Goal: Task Accomplishment & Management: Manage account settings

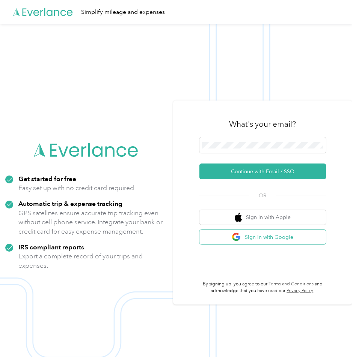
click at [265, 241] on button "Sign in with Google" at bounding box center [262, 237] width 127 height 15
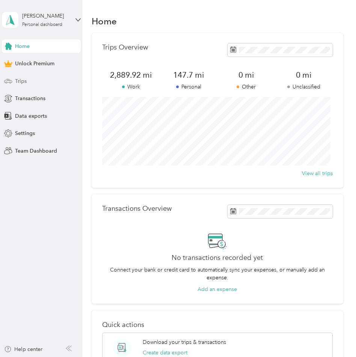
click at [19, 77] on span "Trips" at bounding box center [21, 81] width 12 height 8
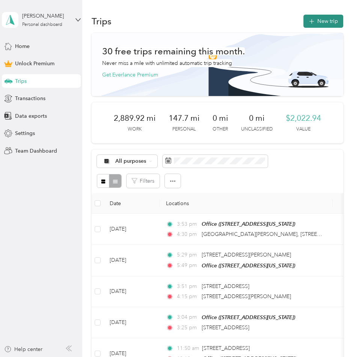
click at [319, 24] on button "New trip" at bounding box center [323, 21] width 40 height 13
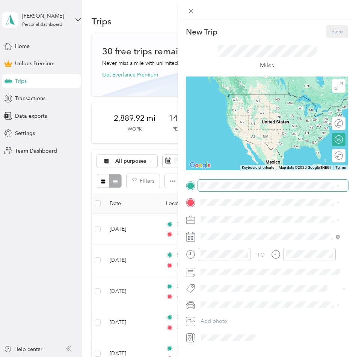
click at [232, 189] on span at bounding box center [273, 186] width 150 height 12
click at [226, 220] on div "Office [STREET_ADDRESS][US_STATE]" at bounding box center [252, 220] width 75 height 16
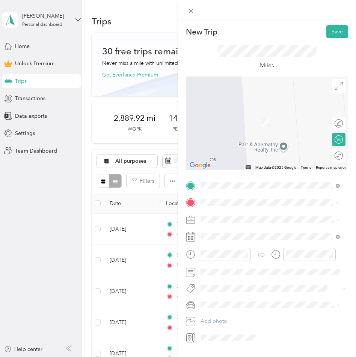
click at [247, 231] on span "[STREET_ADDRESS][US_STATE]" at bounding box center [252, 229] width 75 height 7
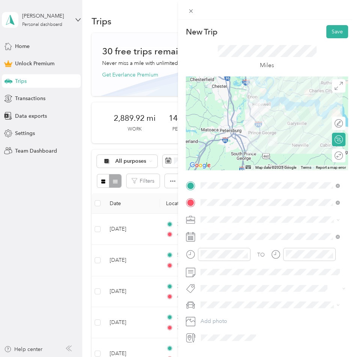
click at [218, 233] on li "Work" at bounding box center [270, 232] width 145 height 13
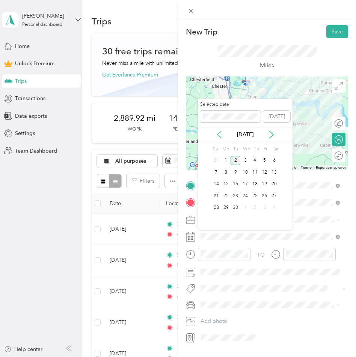
click at [220, 136] on icon at bounding box center [219, 135] width 8 height 8
click at [267, 161] on div "1" at bounding box center [265, 160] width 10 height 9
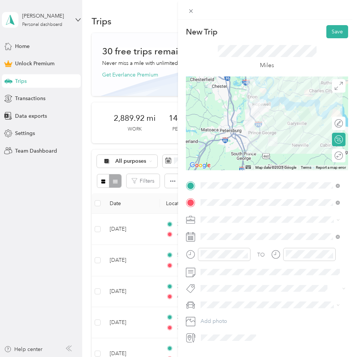
click at [333, 156] on div "Round trip" at bounding box center [339, 156] width 14 height 14
click at [333, 156] on div at bounding box center [335, 156] width 16 height 8
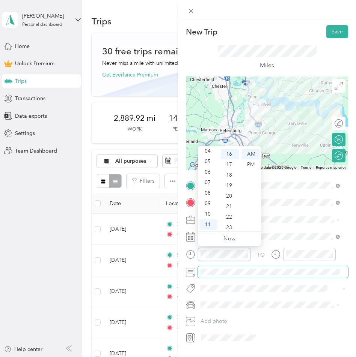
click at [221, 268] on div "TO Add photo" at bounding box center [267, 262] width 162 height 164
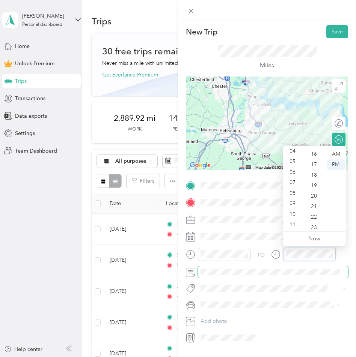
scroll to position [0, 0]
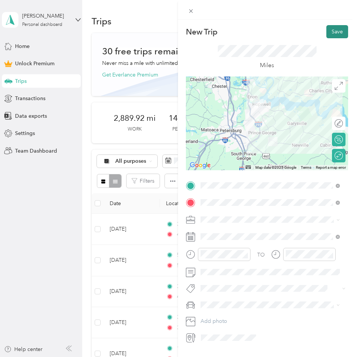
click at [331, 30] on button "Save" at bounding box center [337, 31] width 22 height 13
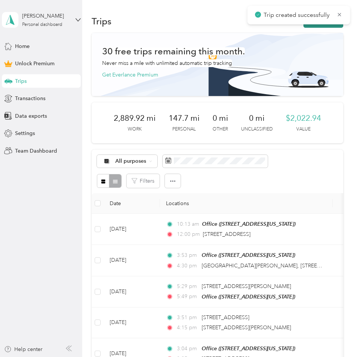
click at [327, 24] on button "New trip" at bounding box center [323, 21] width 40 height 13
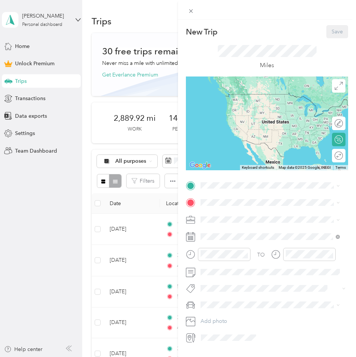
click at [222, 216] on div "Office [STREET_ADDRESS][US_STATE]" at bounding box center [252, 219] width 75 height 16
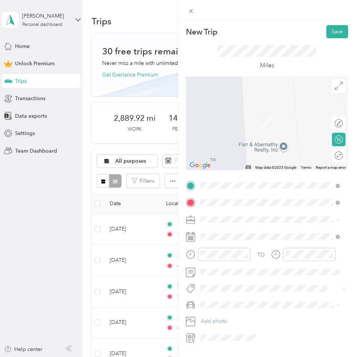
click at [229, 232] on span "[STREET_ADDRESS][PERSON_NAME][US_STATE]" at bounding box center [273, 229] width 117 height 7
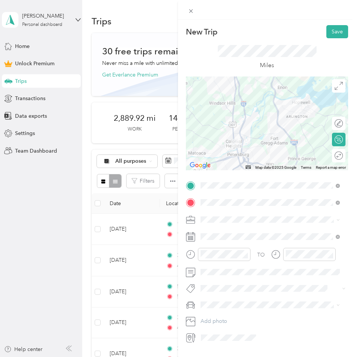
click at [223, 233] on div "Work" at bounding box center [270, 233] width 134 height 8
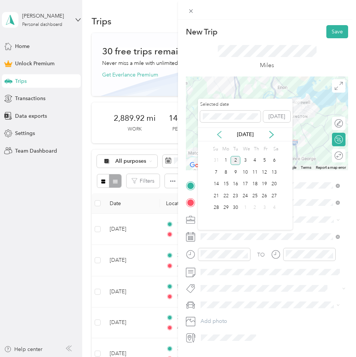
click at [221, 135] on icon at bounding box center [219, 135] width 8 height 8
click at [224, 175] on div "4" at bounding box center [226, 172] width 10 height 9
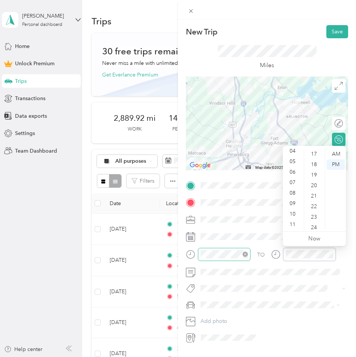
scroll to position [263, 0]
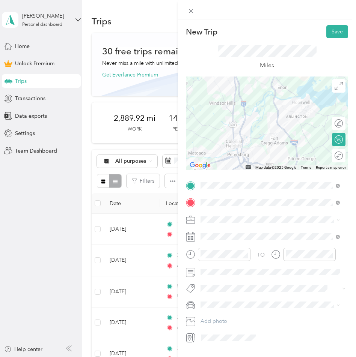
click at [339, 155] on div "Round trip" at bounding box center [339, 156] width 14 height 14
click at [333, 154] on div at bounding box center [335, 156] width 15 height 8
click at [331, 29] on button "Save" at bounding box center [337, 31] width 22 height 13
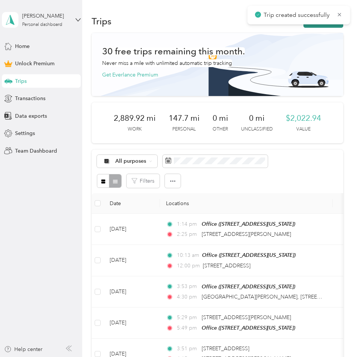
click at [328, 25] on button "New trip" at bounding box center [323, 21] width 40 height 13
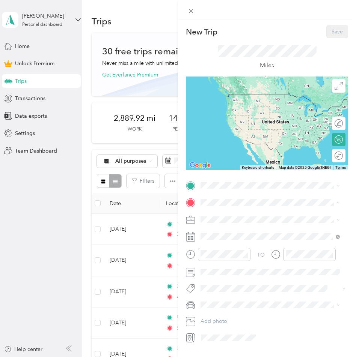
click at [227, 223] on div "Office [STREET_ADDRESS][US_STATE]" at bounding box center [252, 219] width 75 height 16
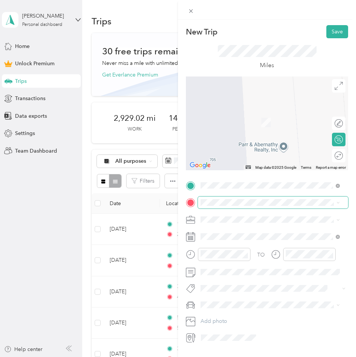
click at [217, 199] on span at bounding box center [273, 203] width 150 height 12
click at [279, 229] on span "[STREET_ADDRESS][US_STATE]" at bounding box center [252, 226] width 75 height 7
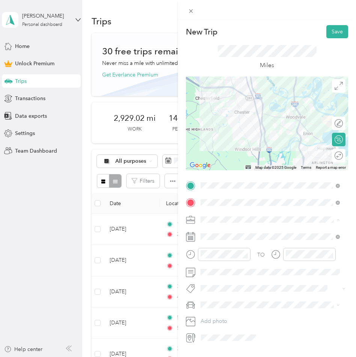
click at [215, 233] on li "Work" at bounding box center [270, 232] width 145 height 13
click at [191, 205] on icon at bounding box center [190, 203] width 7 height 7
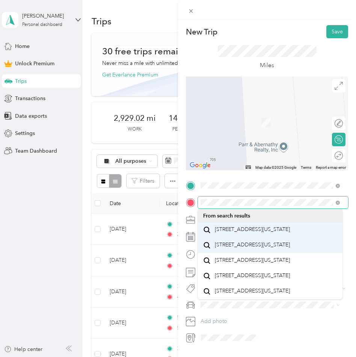
scroll to position [13, 0]
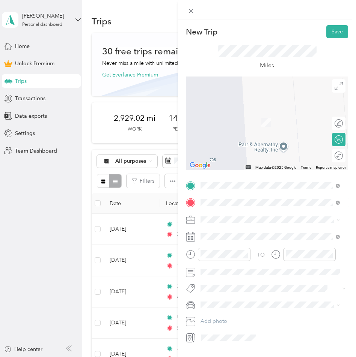
click at [243, 233] on span "[STREET_ADDRESS][US_STATE]" at bounding box center [252, 229] width 75 height 7
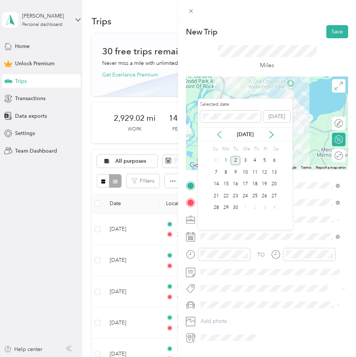
click at [219, 131] on icon at bounding box center [219, 135] width 8 height 8
click at [255, 171] on div "7" at bounding box center [255, 172] width 10 height 9
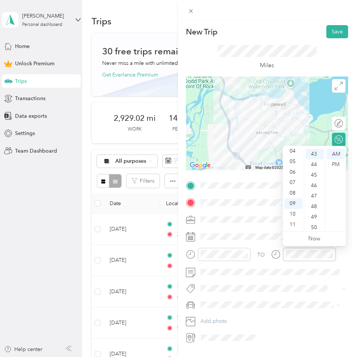
scroll to position [452, 0]
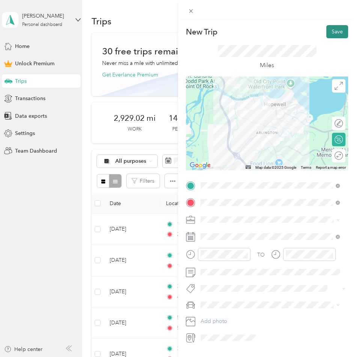
click at [328, 34] on button "Save" at bounding box center [337, 31] width 22 height 13
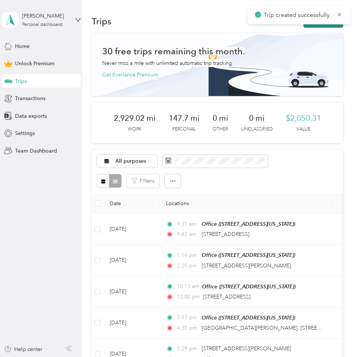
click at [328, 27] on button "New trip" at bounding box center [323, 21] width 40 height 13
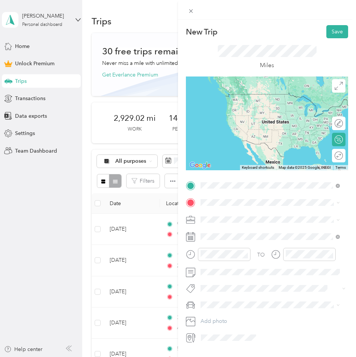
click at [256, 216] on span "[STREET_ADDRESS][US_STATE]" at bounding box center [252, 212] width 75 height 7
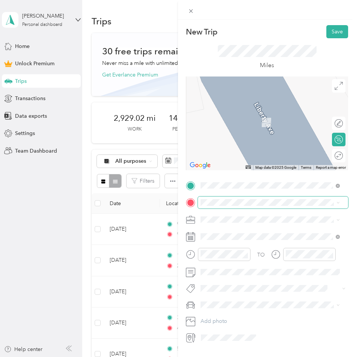
click at [246, 206] on span at bounding box center [273, 203] width 150 height 12
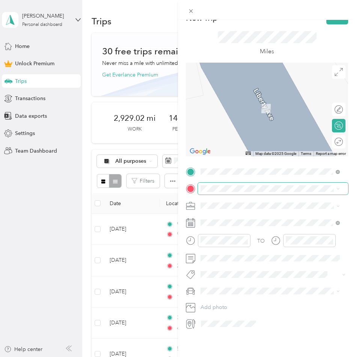
scroll to position [20, 0]
click at [232, 211] on span "[STREET_ADDRESS][PERSON_NAME][US_STATE]" at bounding box center [273, 209] width 117 height 7
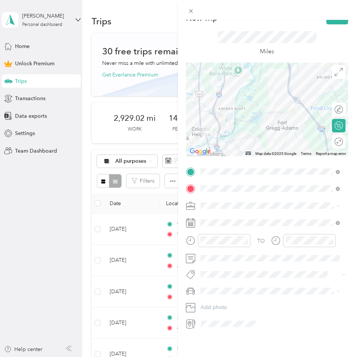
click at [219, 212] on div "Work" at bounding box center [270, 210] width 134 height 8
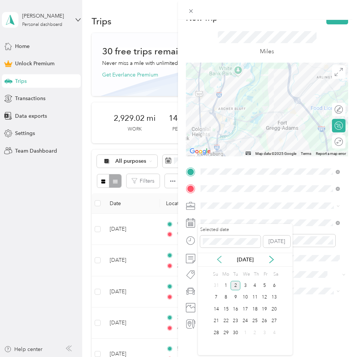
click at [223, 261] on icon at bounding box center [219, 260] width 8 height 8
click at [254, 297] on div "7" at bounding box center [255, 297] width 10 height 9
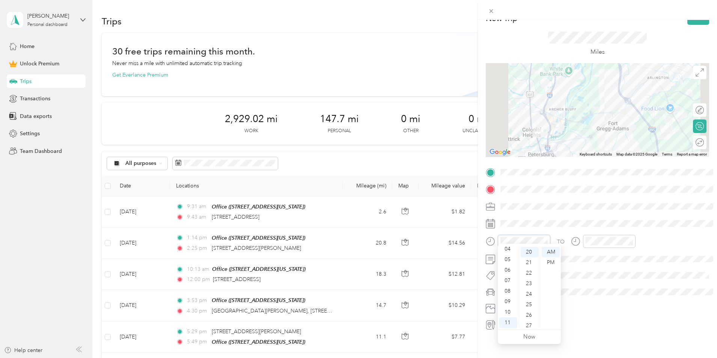
scroll to position [19, 0]
click at [355, 300] on div "09" at bounding box center [508, 301] width 18 height 11
click at [355, 299] on div "45" at bounding box center [530, 302] width 18 height 11
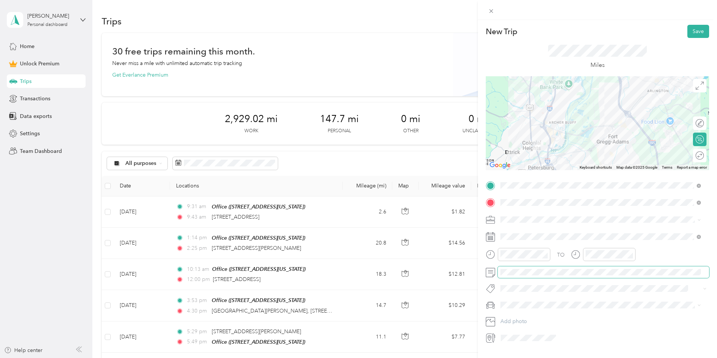
scroll to position [0, 0]
click at [355, 30] on button "Save" at bounding box center [698, 31] width 22 height 13
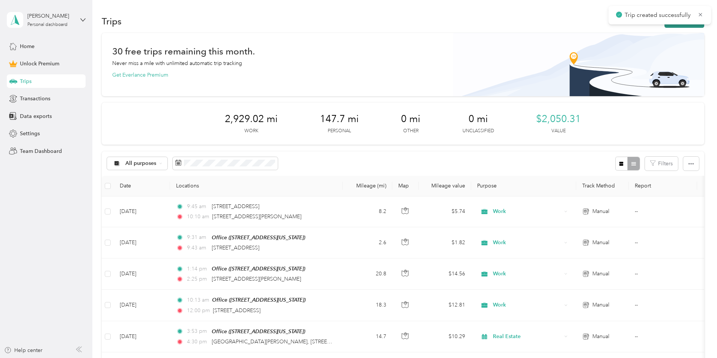
click at [355, 25] on button "New trip" at bounding box center [684, 21] width 40 height 13
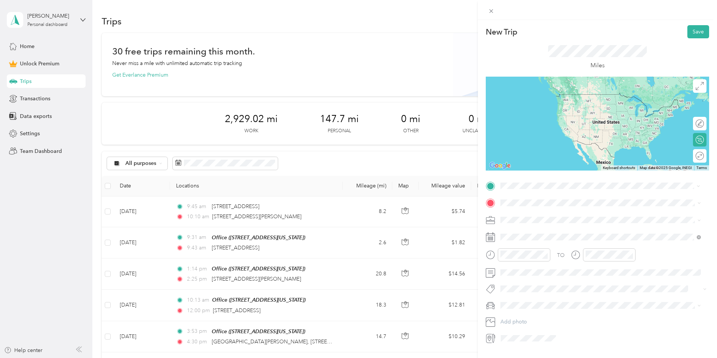
click at [355, 211] on span "[STREET_ADDRESS][PERSON_NAME][US_STATE]" at bounding box center [573, 212] width 117 height 7
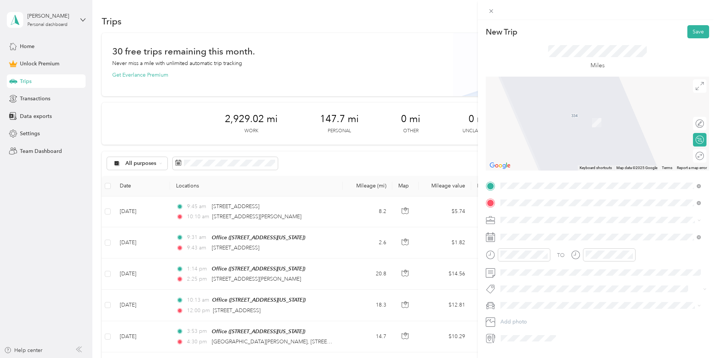
click at [355, 230] on span "[STREET_ADDRESS][PERSON_NAME][US_STATE]" at bounding box center [573, 229] width 117 height 7
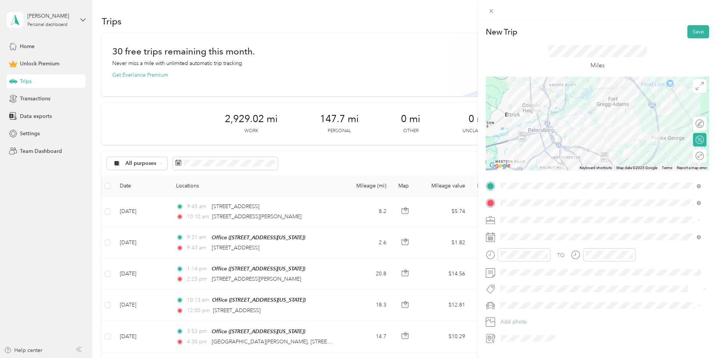
click at [355, 235] on li "Work" at bounding box center [601, 232] width 206 height 13
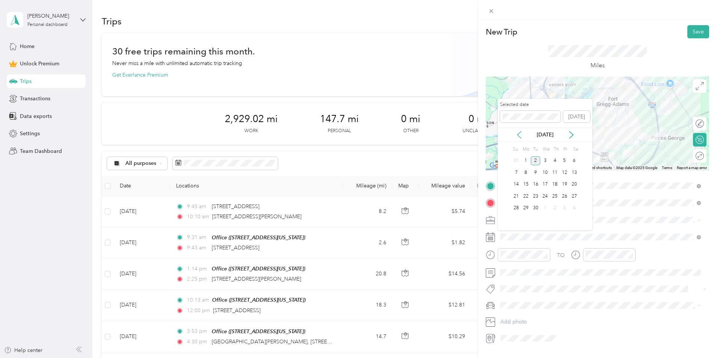
click at [355, 136] on icon at bounding box center [519, 135] width 8 height 8
click at [355, 170] on div "7" at bounding box center [555, 172] width 10 height 9
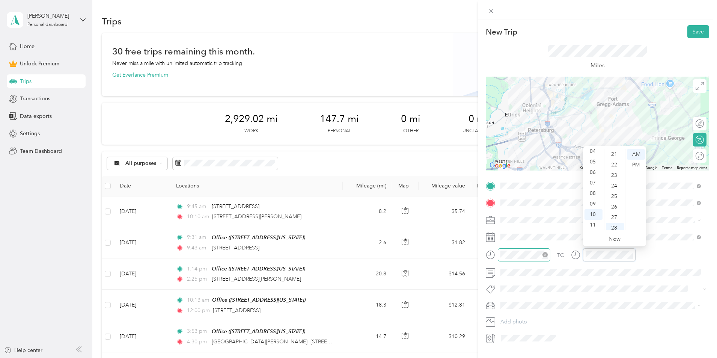
scroll to position [294, 0]
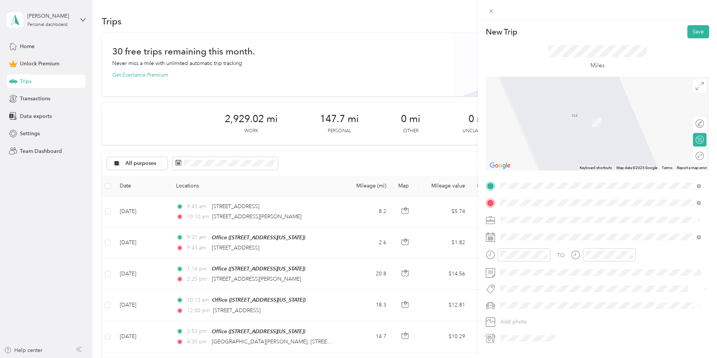
click at [355, 228] on span "[STREET_ADDRESS][PERSON_NAME][US_STATE]" at bounding box center [573, 229] width 117 height 7
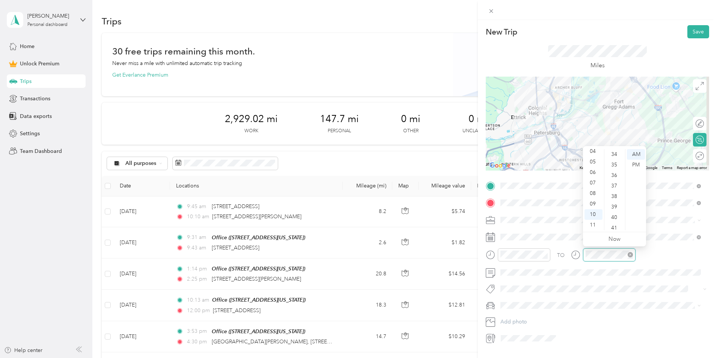
scroll to position [347, 0]
click at [355, 49] on div "Miles" at bounding box center [597, 57] width 223 height 38
click at [355, 30] on button "Save" at bounding box center [698, 31] width 22 height 13
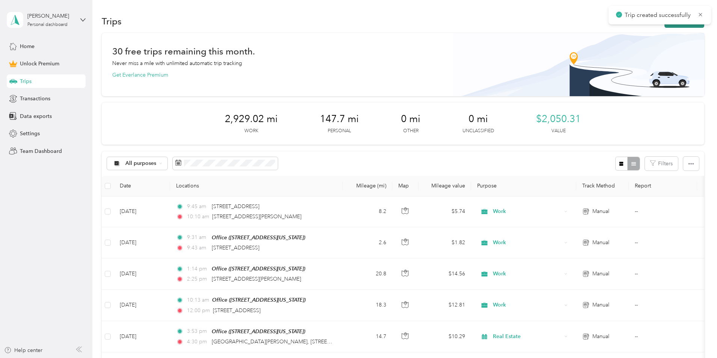
click at [355, 26] on button "New trip" at bounding box center [684, 21] width 40 height 13
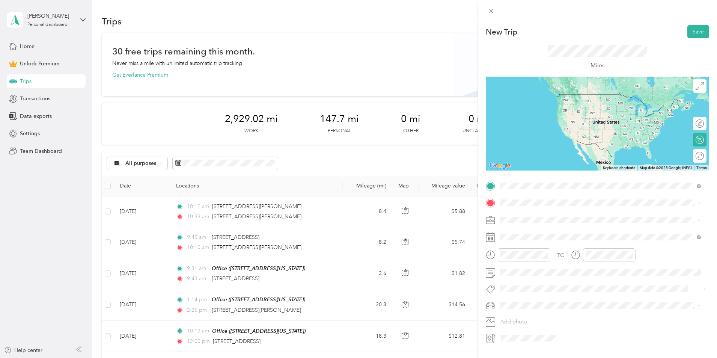
click at [355, 212] on span "[STREET_ADDRESS][PERSON_NAME][US_STATE]" at bounding box center [573, 212] width 117 height 7
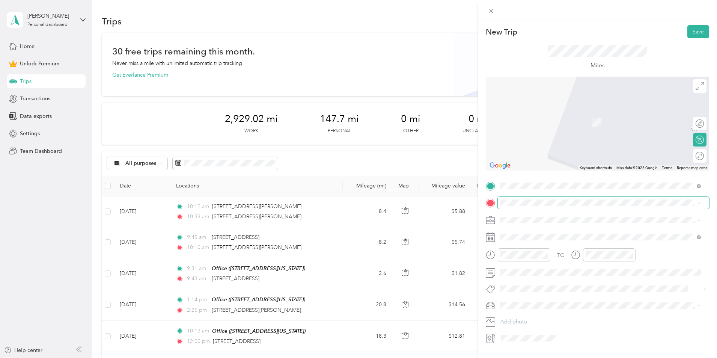
click at [355, 207] on span at bounding box center [603, 203] width 211 height 12
click at [355, 232] on span "[STREET_ADDRESS][PERSON_NAME][US_STATE]" at bounding box center [573, 228] width 117 height 7
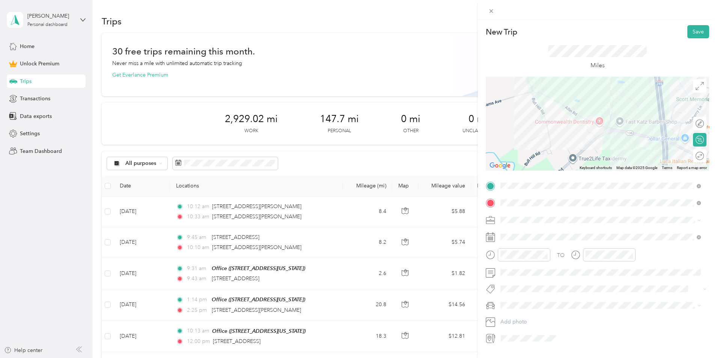
click at [355, 231] on span "Work" at bounding box center [509, 229] width 13 height 6
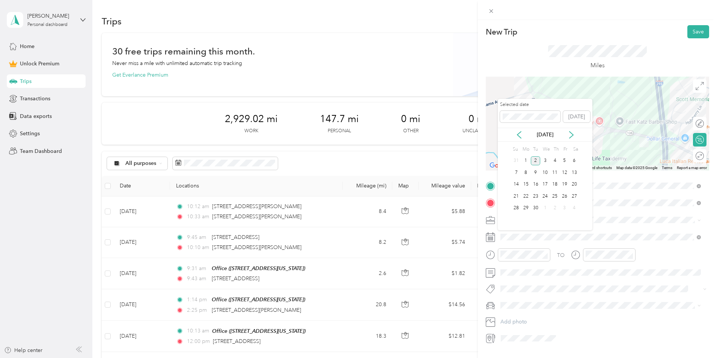
drag, startPoint x: 518, startPoint y: 135, endPoint x: 530, endPoint y: 147, distance: 16.7
click at [355, 135] on icon at bounding box center [519, 135] width 8 height 8
click at [355, 169] on div "7" at bounding box center [555, 172] width 10 height 9
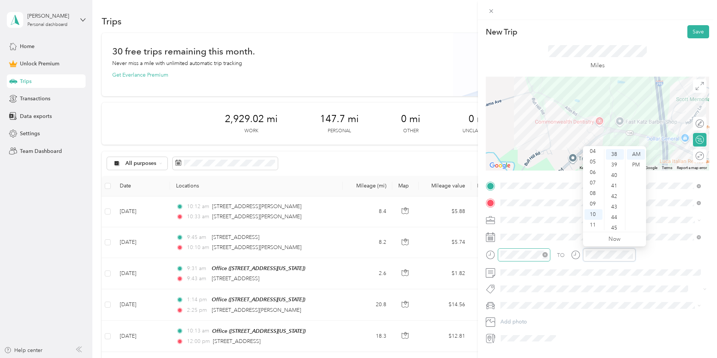
scroll to position [399, 0]
click at [355, 32] on button "Save" at bounding box center [698, 31] width 22 height 13
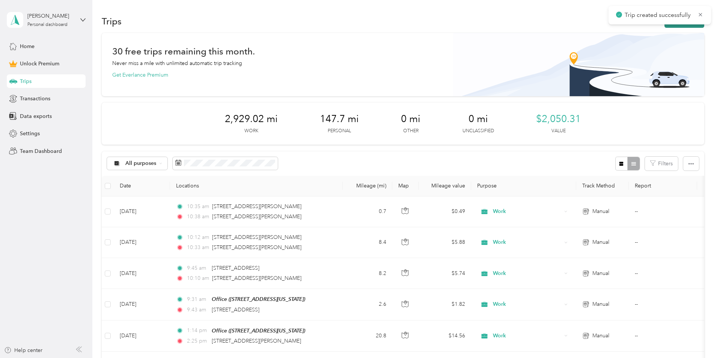
click at [355, 26] on button "New trip" at bounding box center [684, 21] width 40 height 13
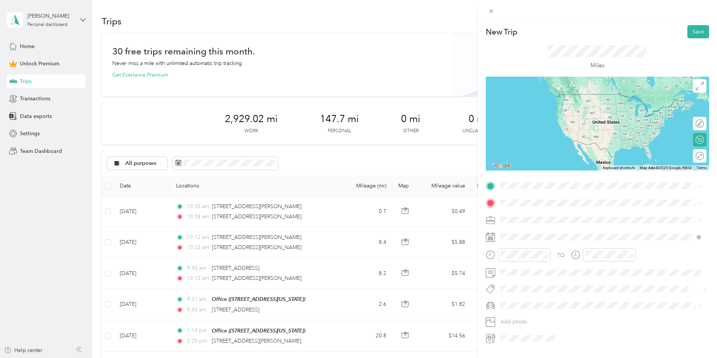
click at [355, 215] on span "[STREET_ADDRESS][PERSON_NAME][US_STATE]" at bounding box center [573, 212] width 117 height 7
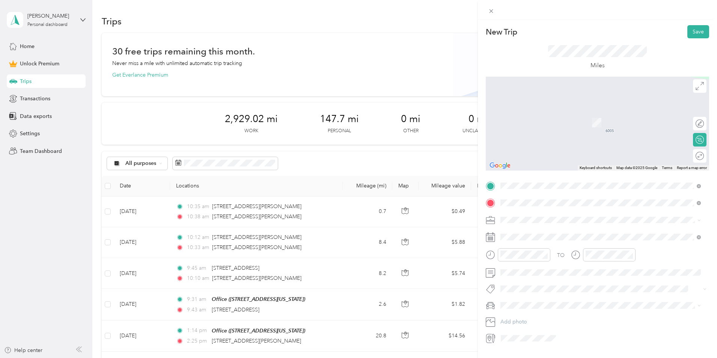
click at [355, 233] on span "[STREET_ADDRESS][PERSON_NAME][US_STATE]" at bounding box center [573, 229] width 117 height 7
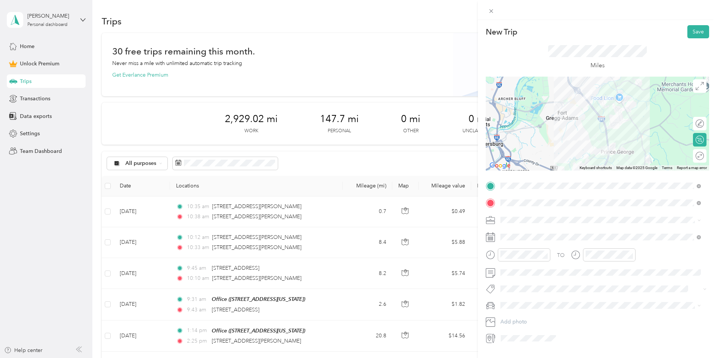
click at [355, 232] on div "Work" at bounding box center [600, 232] width 195 height 8
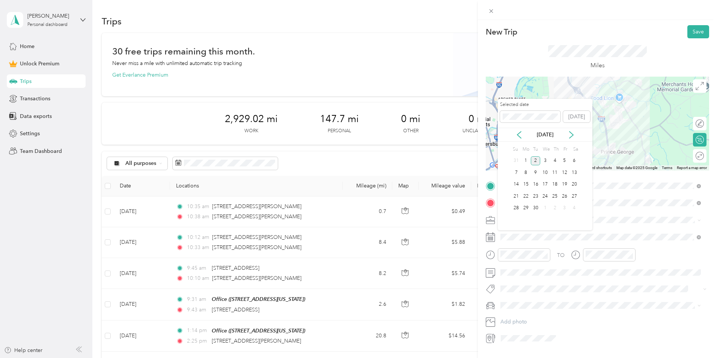
click at [355, 133] on div "[DATE]" at bounding box center [545, 135] width 95 height 8
click at [355, 133] on icon at bounding box center [519, 135] width 8 height 8
click at [355, 170] on div "7" at bounding box center [555, 172] width 10 height 9
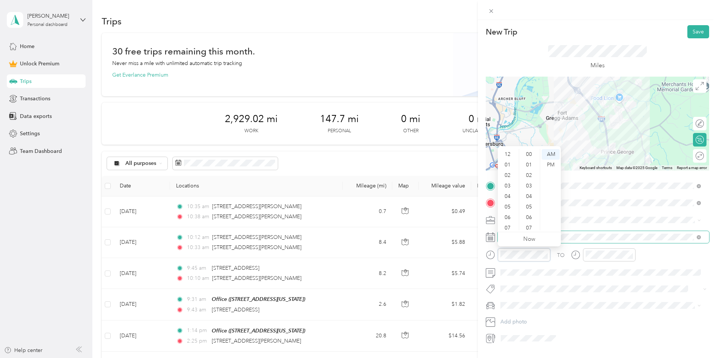
scroll to position [45, 0]
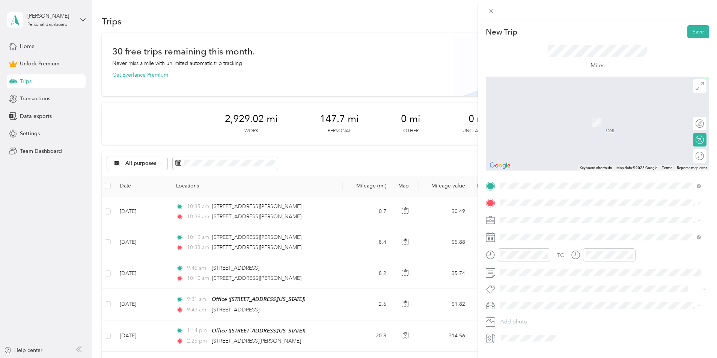
click at [355, 230] on span "[STREET_ADDRESS][US_STATE]" at bounding box center [552, 226] width 75 height 7
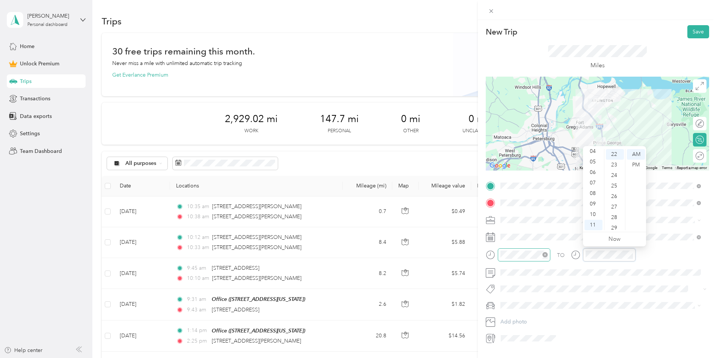
scroll to position [550, 0]
click at [355, 32] on button "Save" at bounding box center [698, 31] width 22 height 13
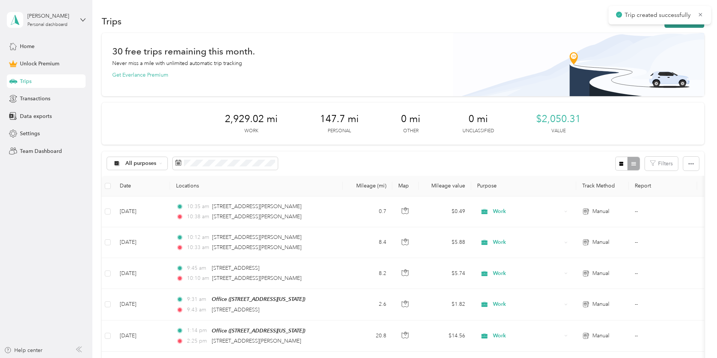
click at [355, 27] on button "New trip" at bounding box center [684, 21] width 40 height 13
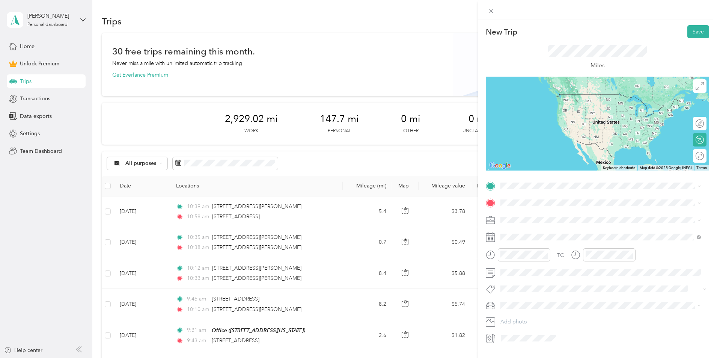
click at [355, 213] on span "[STREET_ADDRESS][US_STATE]" at bounding box center [552, 209] width 75 height 7
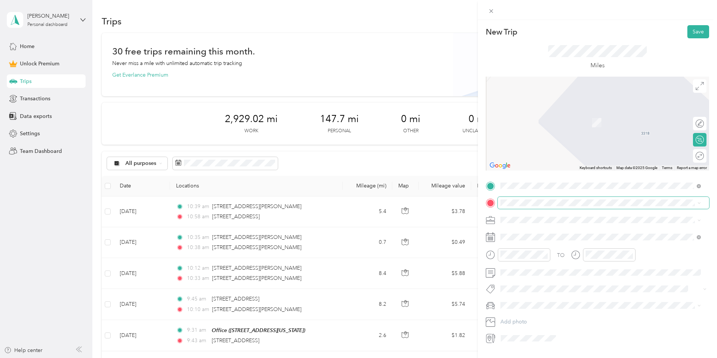
click at [355, 206] on span at bounding box center [603, 203] width 211 height 12
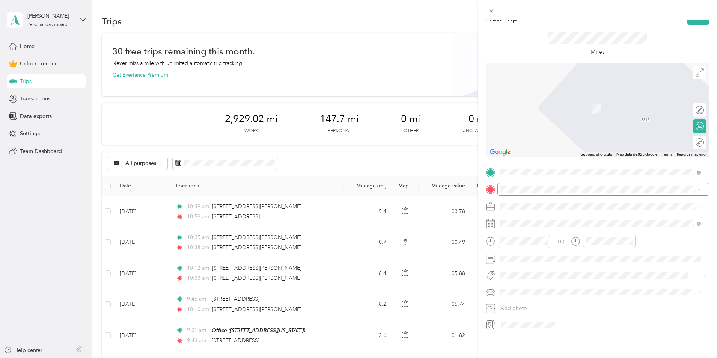
scroll to position [19, 0]
click at [355, 214] on span "[STREET_ADDRESS][US_STATE]" at bounding box center [552, 210] width 75 height 7
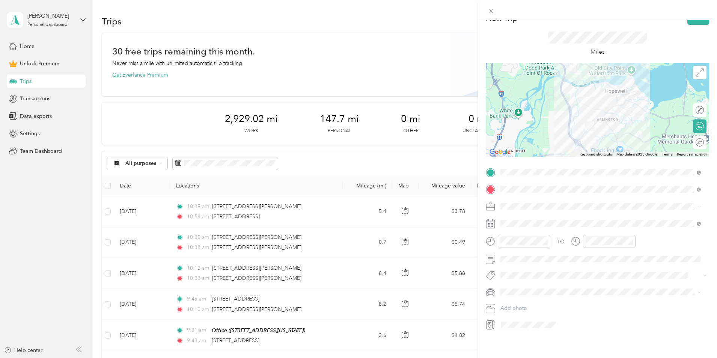
click at [355, 214] on div "Work" at bounding box center [600, 214] width 195 height 8
click at [355, 259] on icon at bounding box center [519, 260] width 8 height 8
click at [355, 296] on div "7" at bounding box center [555, 298] width 10 height 9
click at [355, 233] on form "New Trip Save This trip cannot be edited because it is either under review, app…" at bounding box center [597, 171] width 239 height 319
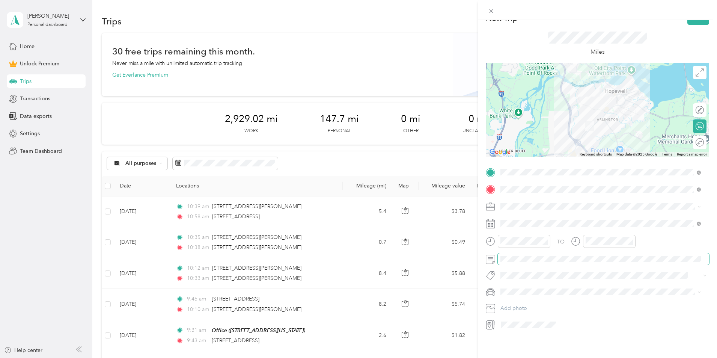
scroll to position [0, 0]
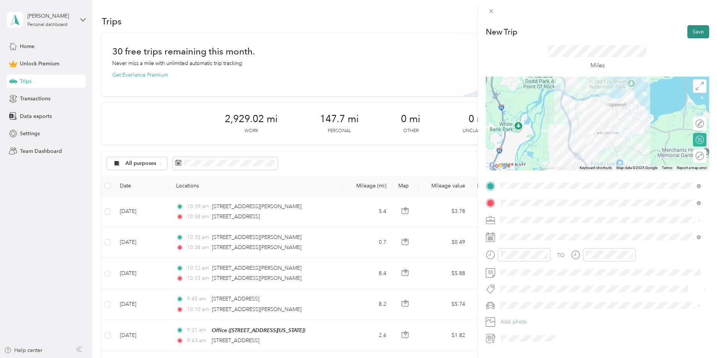
click at [355, 30] on button "Save" at bounding box center [698, 31] width 22 height 13
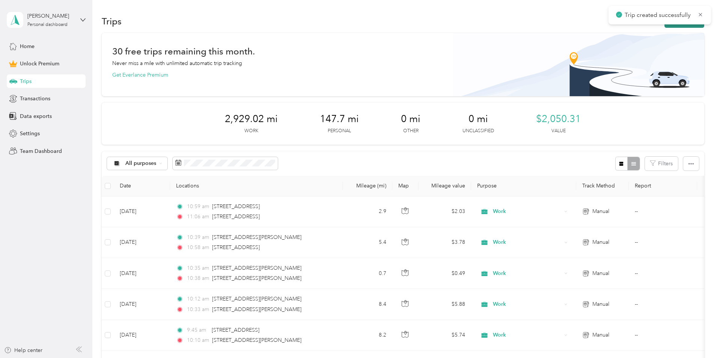
click at [355, 25] on button "New trip" at bounding box center [684, 21] width 40 height 13
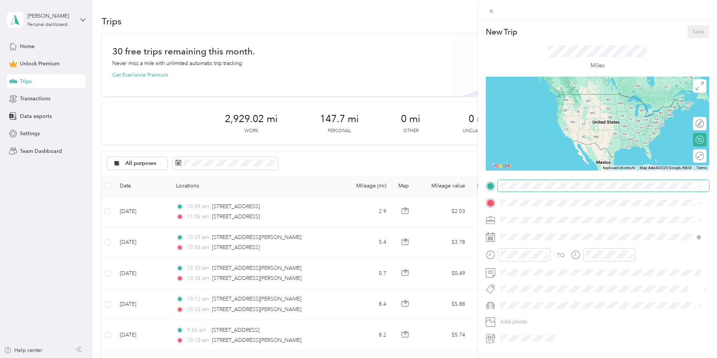
click at [355, 190] on span at bounding box center [603, 186] width 211 height 12
click at [355, 209] on span "[STREET_ADDRESS][US_STATE]" at bounding box center [552, 211] width 75 height 7
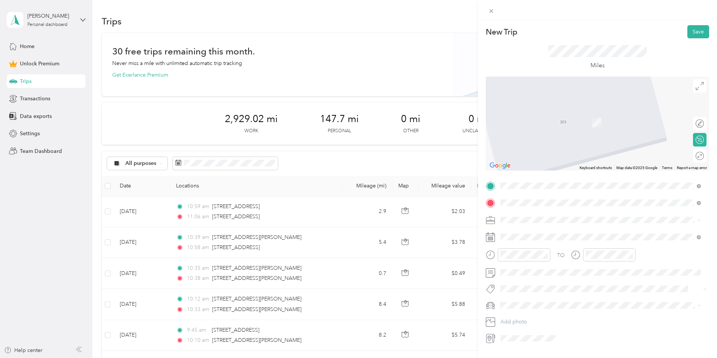
click at [355, 230] on span "[STREET_ADDRESS][US_STATE]" at bounding box center [552, 229] width 75 height 7
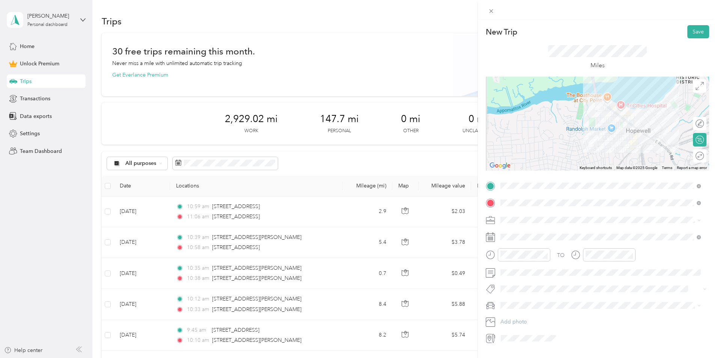
click at [355, 235] on ol "Work Personal Real Estate Other Charity Medical Moving Commute" at bounding box center [601, 276] width 206 height 105
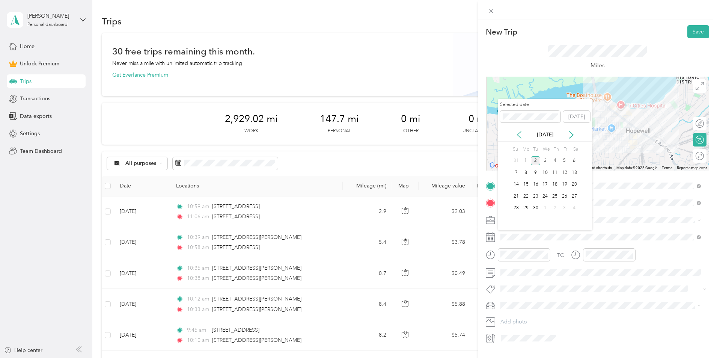
click at [355, 135] on icon at bounding box center [519, 135] width 8 height 8
click at [355, 174] on div "8" at bounding box center [565, 172] width 10 height 9
click at [355, 170] on div "7" at bounding box center [555, 172] width 10 height 9
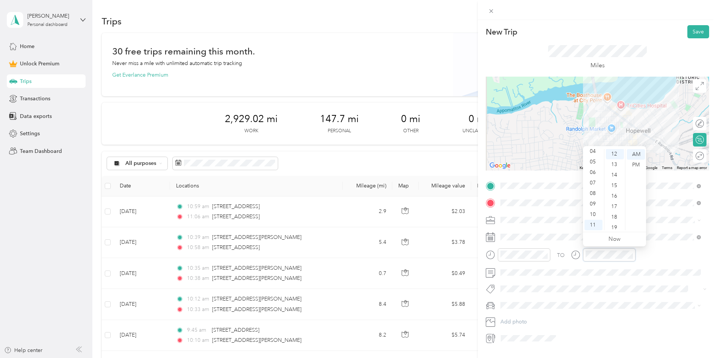
scroll to position [126, 0]
click at [355, 233] on div "Work" at bounding box center [600, 232] width 195 height 8
click at [355, 33] on button "Save" at bounding box center [698, 31] width 22 height 13
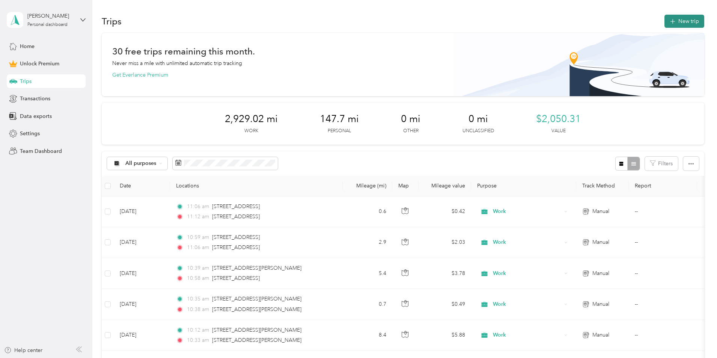
click at [355, 21] on button "New trip" at bounding box center [684, 21] width 40 height 13
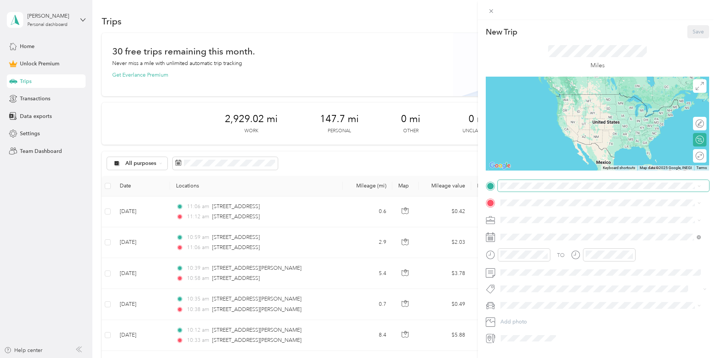
click at [355, 188] on span at bounding box center [603, 186] width 211 height 12
click at [355, 213] on span "[STREET_ADDRESS][US_STATE]" at bounding box center [552, 209] width 75 height 7
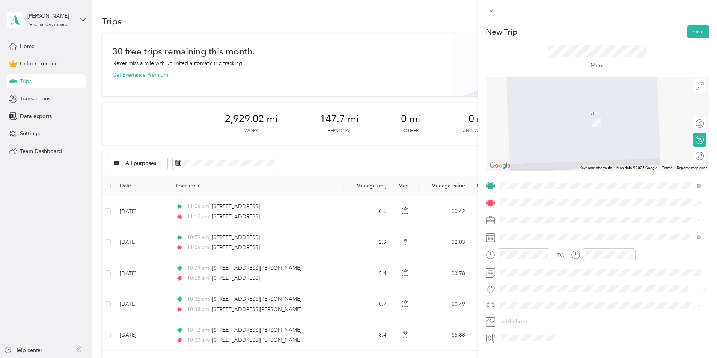
click at [355, 236] on div "Office [STREET_ADDRESS][US_STATE]" at bounding box center [552, 237] width 75 height 16
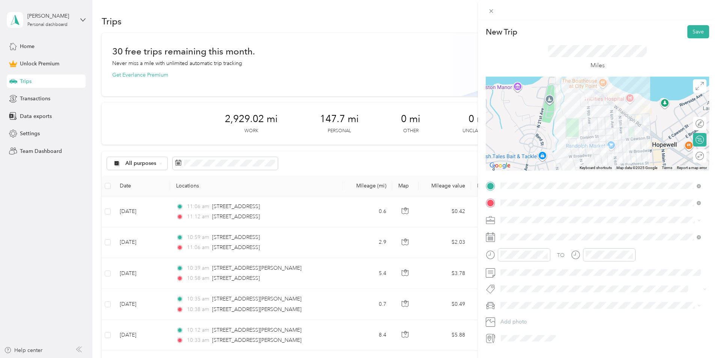
click at [355, 233] on div "Work" at bounding box center [600, 233] width 195 height 8
click at [355, 233] on span at bounding box center [603, 237] width 211 height 12
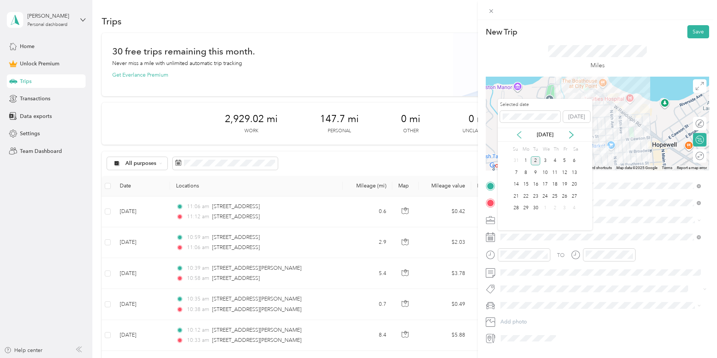
drag, startPoint x: 525, startPoint y: 135, endPoint x: 521, endPoint y: 136, distance: 4.4
click at [355, 135] on div "[DATE]" at bounding box center [545, 135] width 95 height 8
click at [355, 136] on icon at bounding box center [519, 135] width 8 height 8
click at [355, 169] on div "7" at bounding box center [555, 172] width 10 height 9
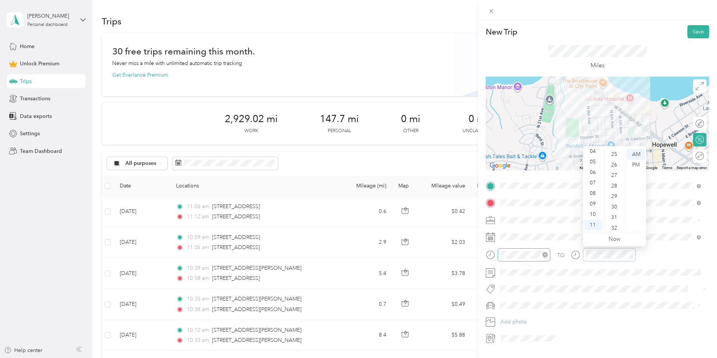
scroll to position [179, 0]
click at [355, 33] on button "Save" at bounding box center [698, 31] width 22 height 13
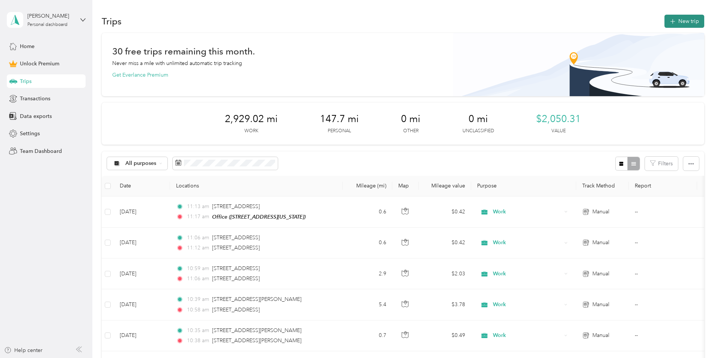
click at [355, 21] on button "New trip" at bounding box center [684, 21] width 40 height 13
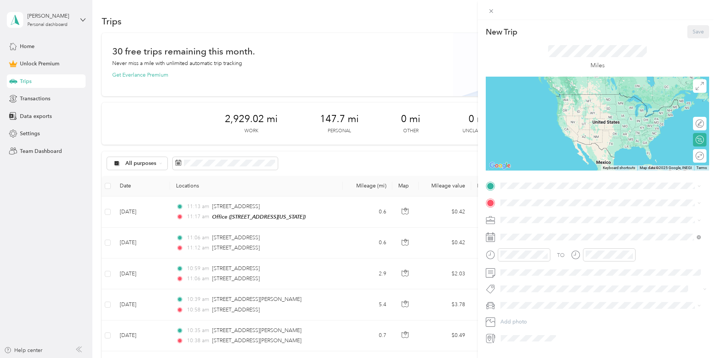
click at [355, 210] on li "Office [STREET_ADDRESS][US_STATE]" at bounding box center [601, 220] width 206 height 24
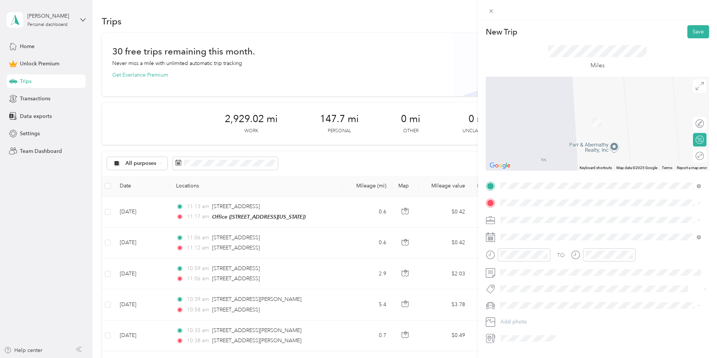
click at [355, 231] on span "[STREET_ADDRESS][PERSON_NAME][US_STATE]" at bounding box center [573, 227] width 117 height 7
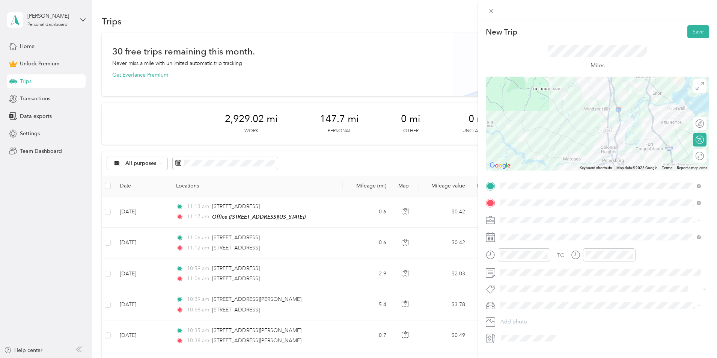
click at [355, 233] on div "Work" at bounding box center [600, 233] width 195 height 8
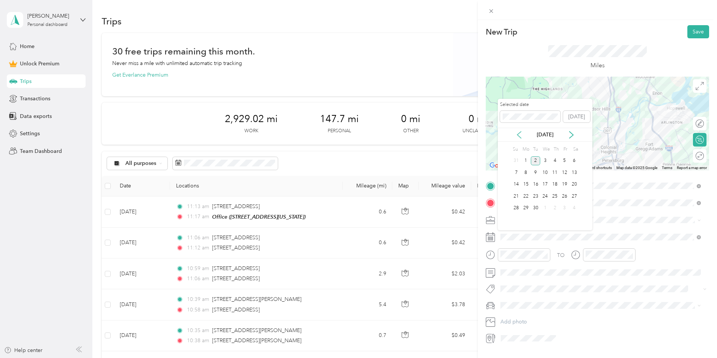
click at [355, 136] on icon at bounding box center [519, 135] width 8 height 8
click at [355, 172] on div "8" at bounding box center [565, 172] width 10 height 9
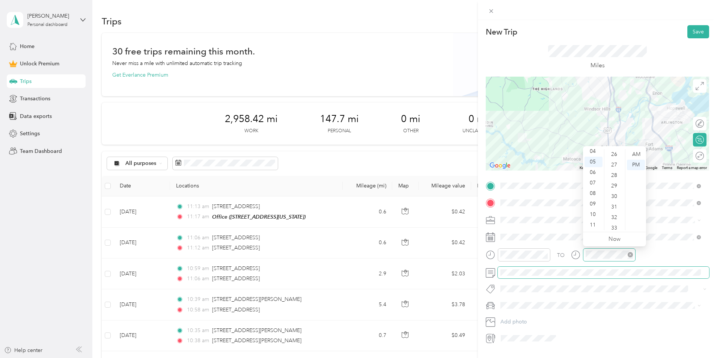
scroll to position [158, 0]
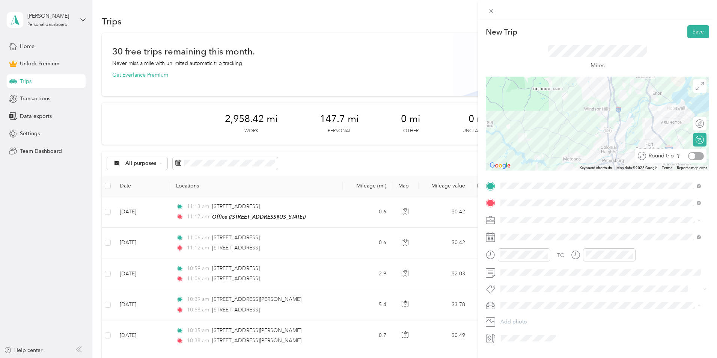
click at [355, 156] on div at bounding box center [696, 156] width 16 height 8
click at [355, 34] on button "Save" at bounding box center [698, 31] width 22 height 13
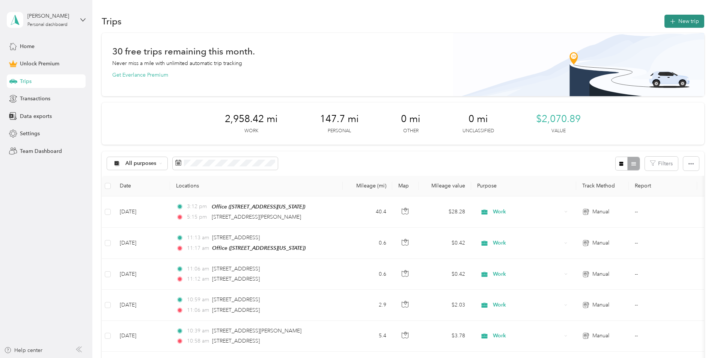
click at [355, 22] on button "New trip" at bounding box center [684, 21] width 40 height 13
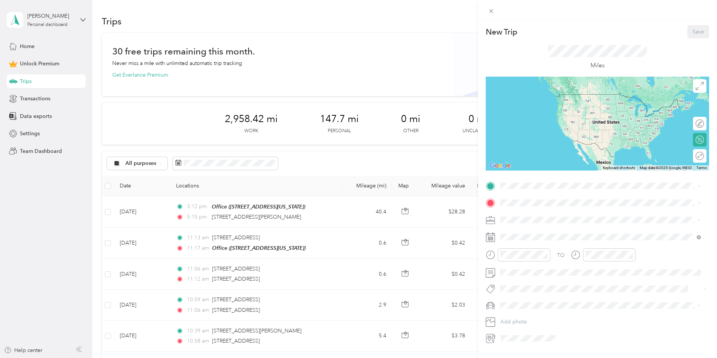
click at [355, 216] on div "Office [STREET_ADDRESS][US_STATE]" at bounding box center [552, 218] width 75 height 16
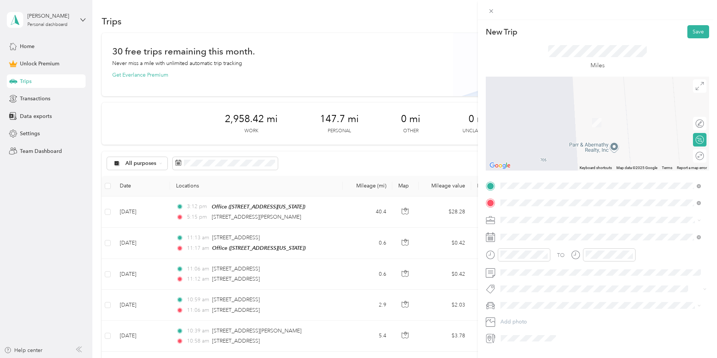
click at [355, 230] on span "[STREET_ADDRESS][US_STATE]" at bounding box center [552, 229] width 75 height 7
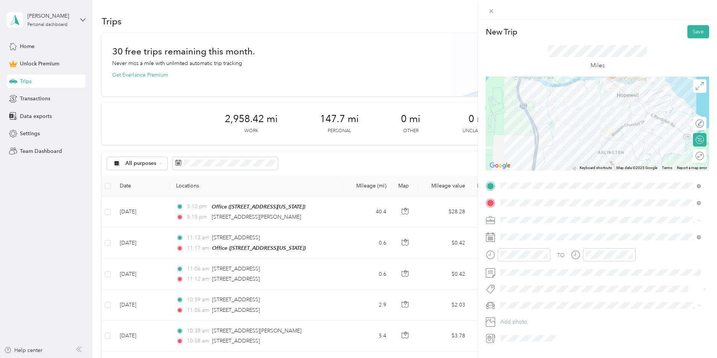
click at [355, 233] on li "Work" at bounding box center [601, 230] width 206 height 13
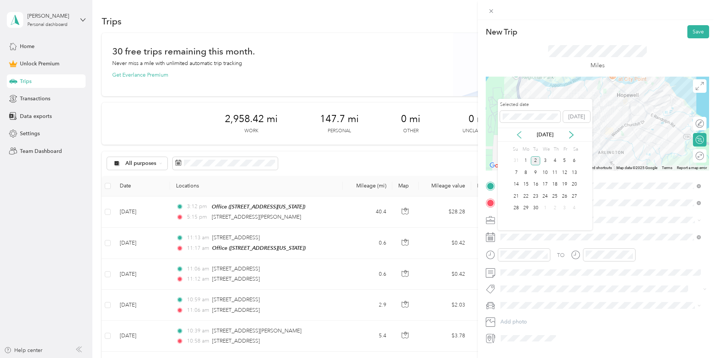
click at [355, 136] on icon at bounding box center [519, 135] width 8 height 8
click at [355, 195] on div "18" at bounding box center [526, 195] width 10 height 9
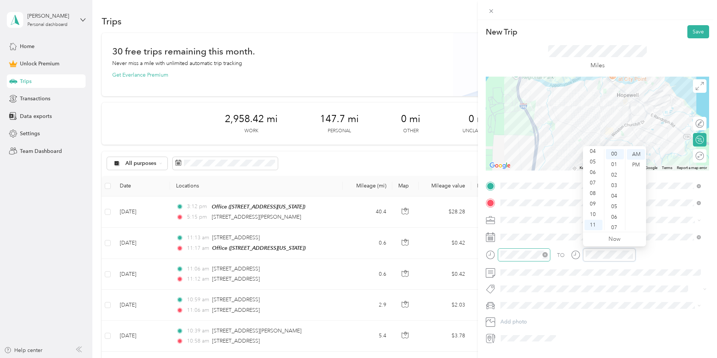
scroll to position [0, 0]
click at [355, 32] on button "Save" at bounding box center [698, 31] width 22 height 13
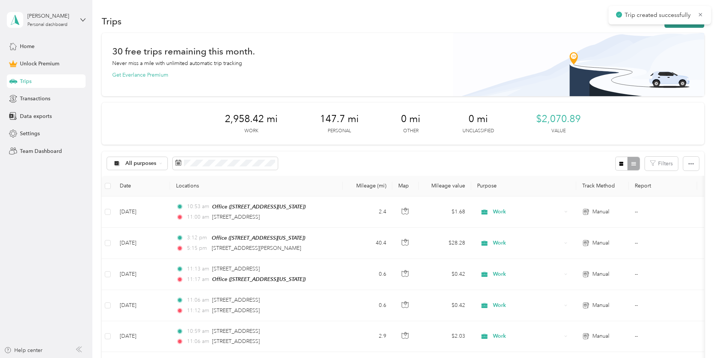
click at [355, 26] on button "New trip" at bounding box center [684, 21] width 40 height 13
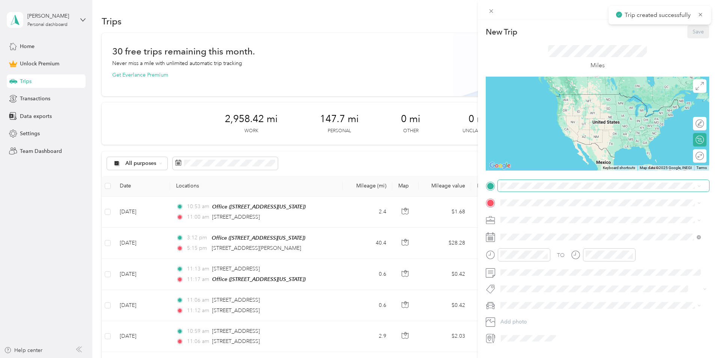
click at [355, 189] on span at bounding box center [603, 186] width 211 height 12
click at [355, 216] on span "[STREET_ADDRESS][US_STATE]" at bounding box center [552, 212] width 75 height 7
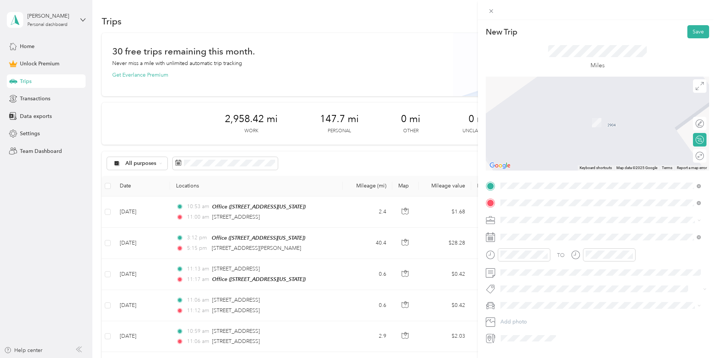
click at [355, 227] on span "[STREET_ADDRESS][US_STATE]" at bounding box center [552, 229] width 75 height 7
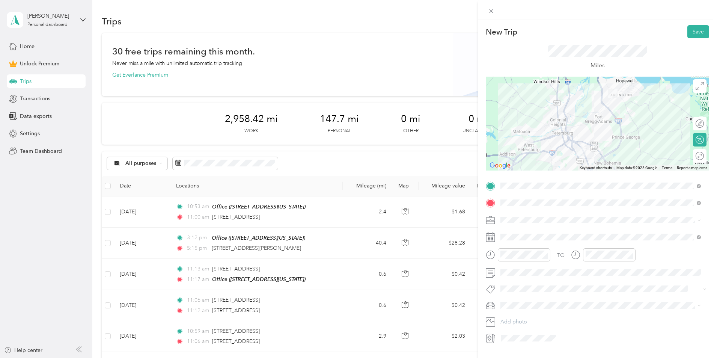
click at [355, 235] on li "Work" at bounding box center [601, 232] width 206 height 13
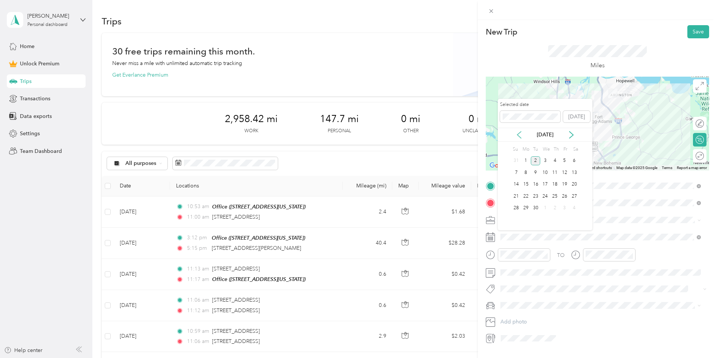
click at [355, 135] on icon at bounding box center [519, 135] width 8 height 8
click at [355, 198] on div "18" at bounding box center [526, 195] width 10 height 9
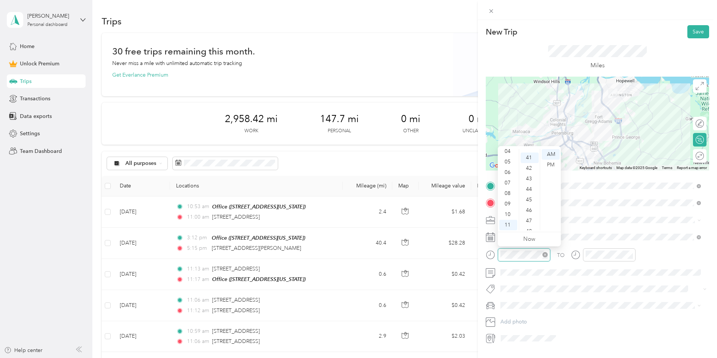
scroll to position [431, 0]
click at [355, 38] on div "New Trip Save" at bounding box center [597, 31] width 223 height 13
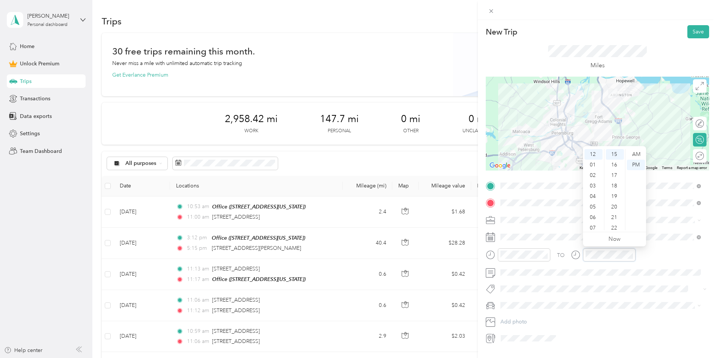
scroll to position [158, 0]
click at [355, 32] on button "Save" at bounding box center [698, 31] width 22 height 13
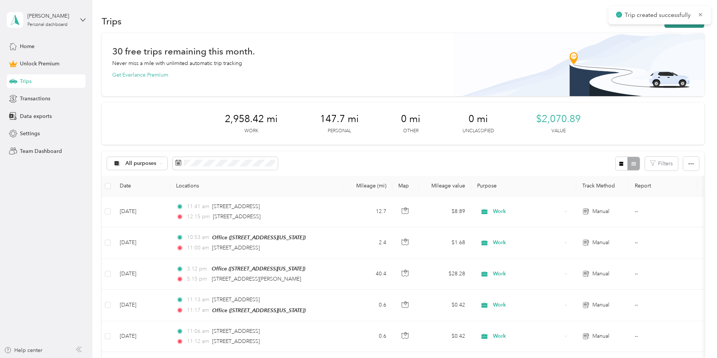
click at [355, 25] on button "New trip" at bounding box center [684, 21] width 40 height 13
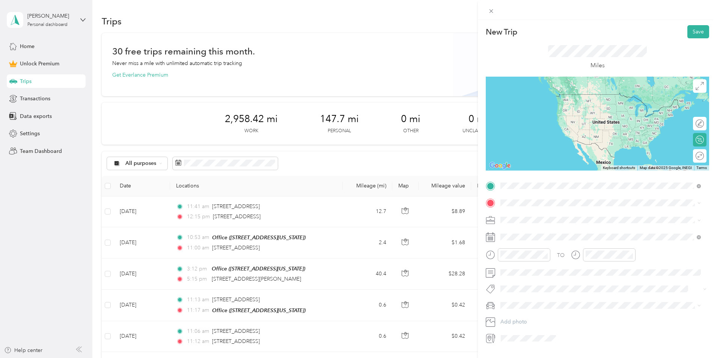
click at [355, 216] on span "[STREET_ADDRESS][US_STATE]" at bounding box center [552, 212] width 75 height 7
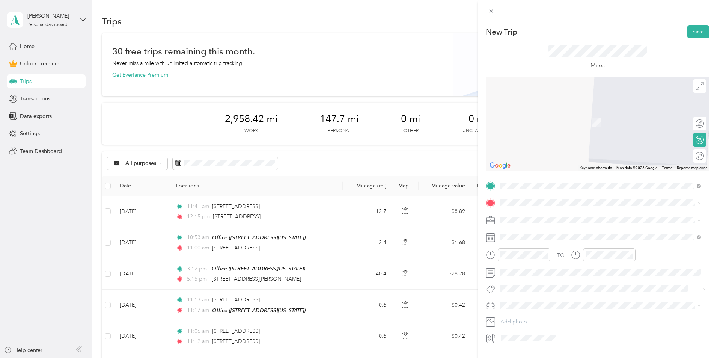
click at [355, 230] on span "[STREET_ADDRESS][PERSON_NAME][US_STATE]" at bounding box center [573, 227] width 117 height 7
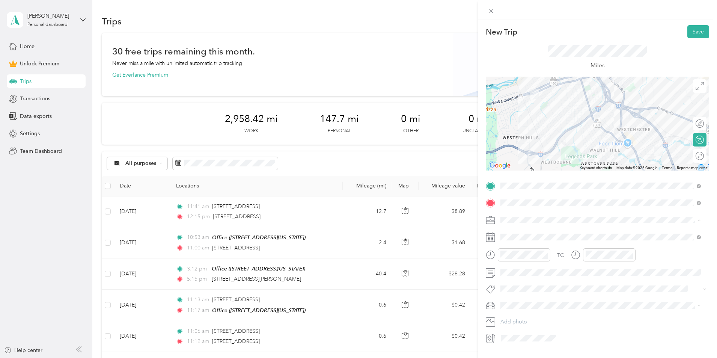
click at [355, 232] on span "Work" at bounding box center [509, 233] width 13 height 6
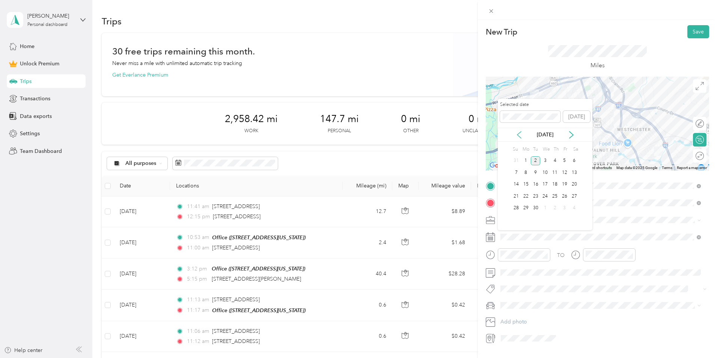
click at [355, 133] on icon at bounding box center [519, 134] width 4 height 7
click at [355, 196] on div "18" at bounding box center [526, 195] width 10 height 9
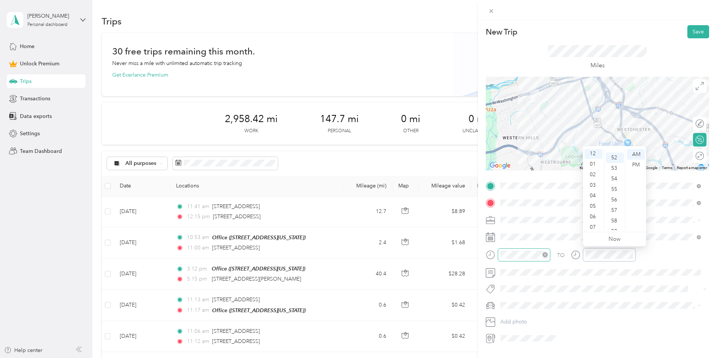
scroll to position [547, 0]
click at [355, 39] on div "Miles" at bounding box center [597, 57] width 223 height 38
click at [355, 31] on button "Save" at bounding box center [698, 31] width 22 height 13
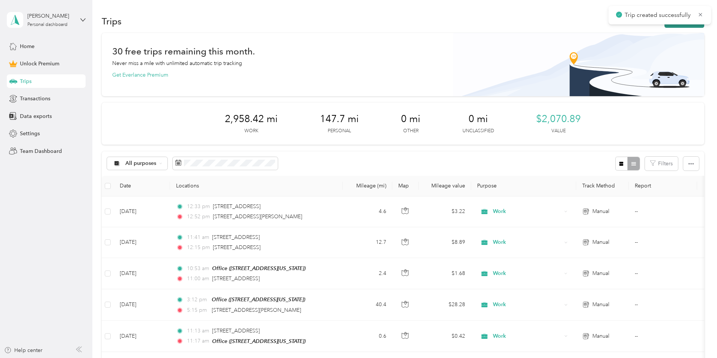
click at [355, 25] on button "New trip" at bounding box center [684, 21] width 40 height 13
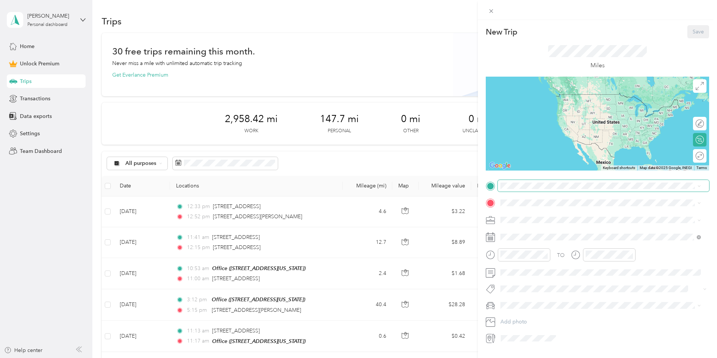
click at [355, 190] on span at bounding box center [603, 186] width 211 height 12
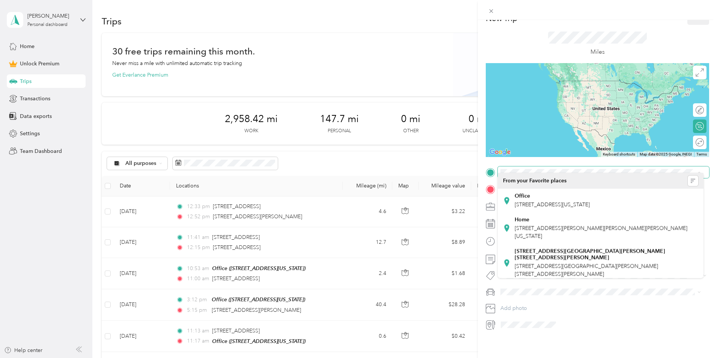
click at [355, 166] on span at bounding box center [603, 172] width 211 height 12
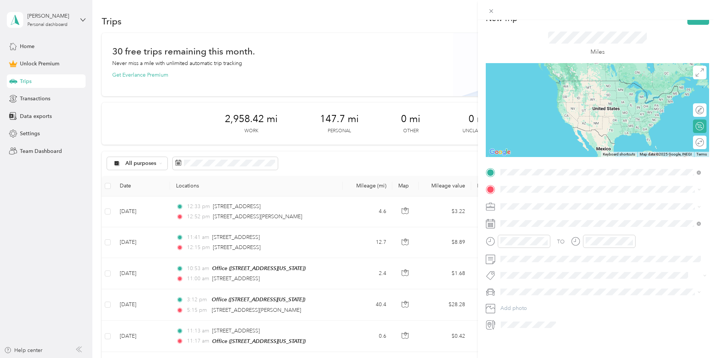
click at [355, 197] on span "[STREET_ADDRESS][PERSON_NAME][US_STATE]" at bounding box center [573, 193] width 117 height 7
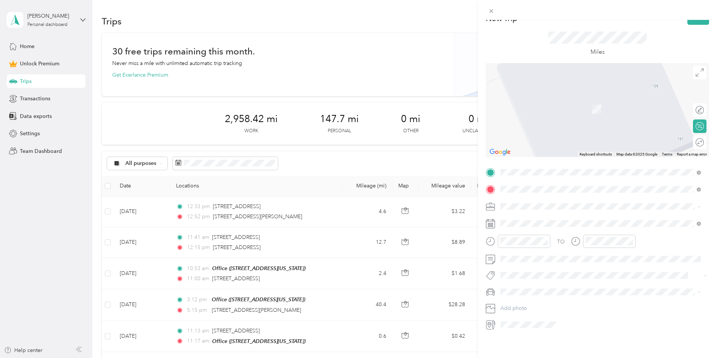
click at [355, 218] on div "Office [STREET_ADDRESS][US_STATE]" at bounding box center [552, 218] width 75 height 16
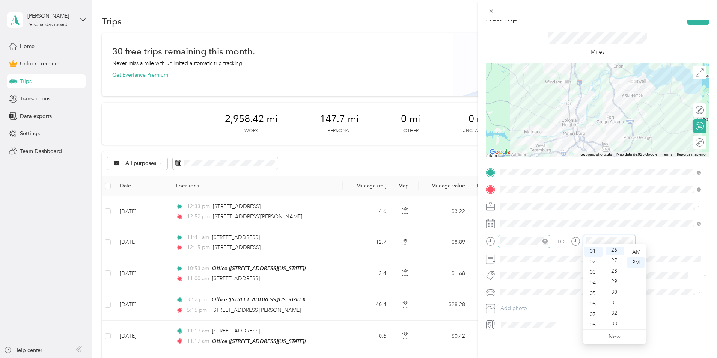
scroll to position [273, 0]
click at [355, 211] on div "Work" at bounding box center [600, 212] width 195 height 8
click at [355, 262] on icon at bounding box center [519, 260] width 8 height 8
click at [355, 324] on div "18" at bounding box center [526, 321] width 10 height 9
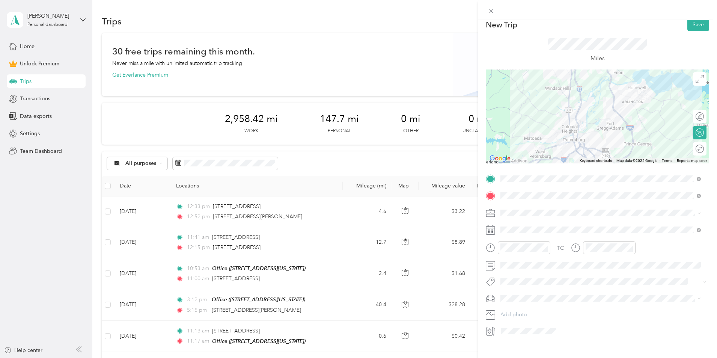
scroll to position [0, 0]
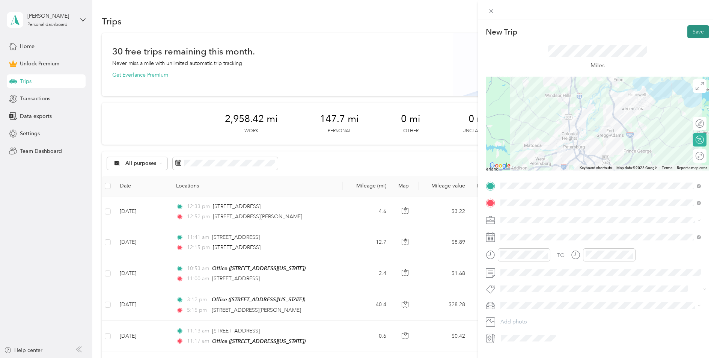
click at [355, 34] on button "Save" at bounding box center [698, 31] width 22 height 13
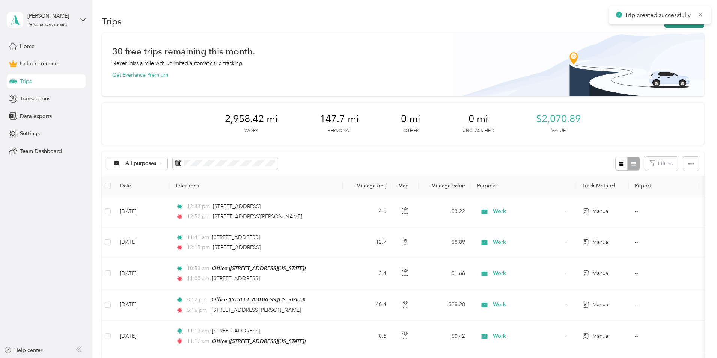
click at [355, 26] on button "New trip" at bounding box center [684, 21] width 40 height 13
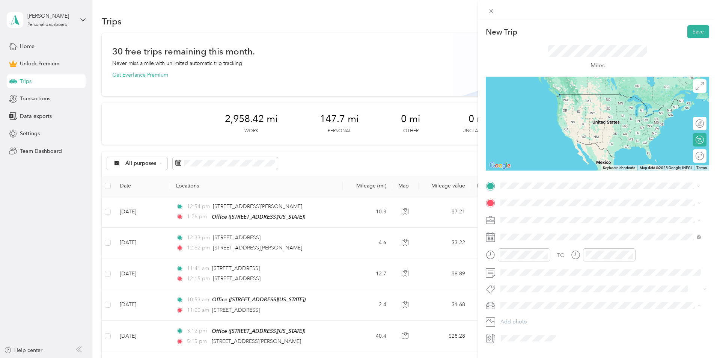
click at [355, 222] on div "Office [STREET_ADDRESS][US_STATE]" at bounding box center [600, 220] width 195 height 18
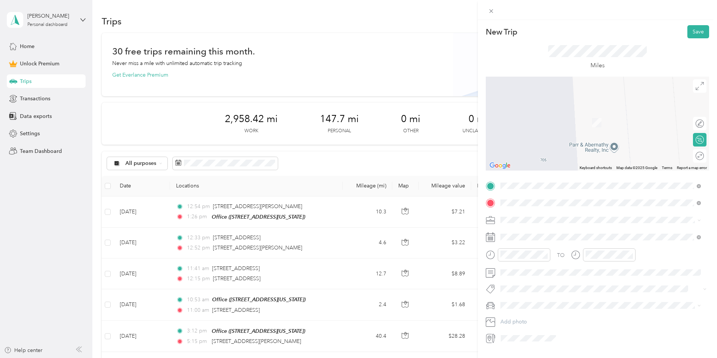
click at [355, 233] on span "[STREET_ADDRESS][PERSON_NAME][US_STATE]" at bounding box center [573, 229] width 117 height 7
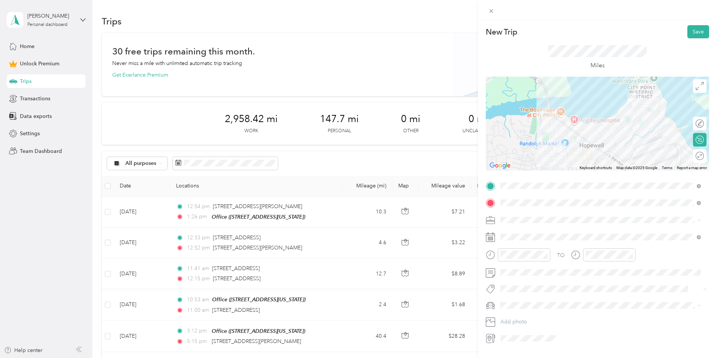
click at [355, 231] on div "Work" at bounding box center [600, 233] width 195 height 8
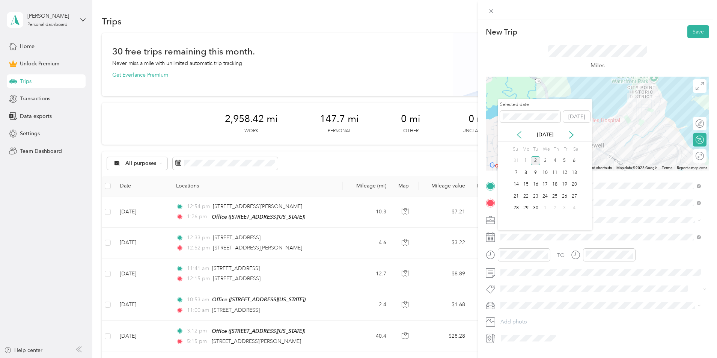
click at [355, 131] on icon at bounding box center [519, 135] width 8 height 8
click at [355, 196] on div "19" at bounding box center [536, 195] width 10 height 9
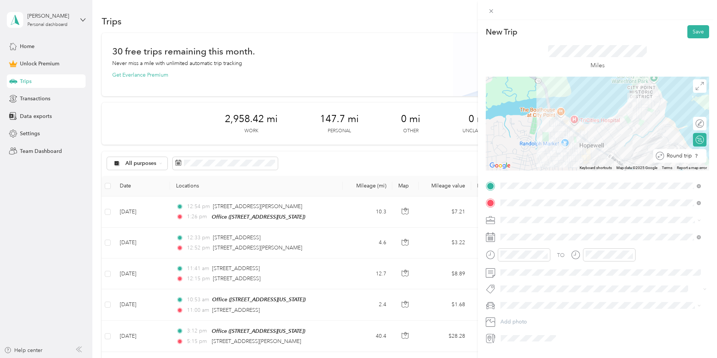
click at [355, 158] on div "Round trip" at bounding box center [679, 156] width 53 height 14
click at [355, 157] on div at bounding box center [692, 155] width 7 height 7
click at [355, 228] on div "TO Add photo" at bounding box center [597, 262] width 223 height 164
click at [355, 30] on button "Save" at bounding box center [698, 31] width 22 height 13
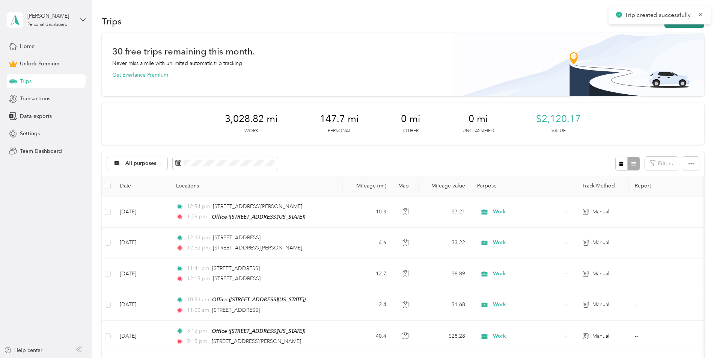
click at [355, 26] on button "New trip" at bounding box center [684, 21] width 40 height 13
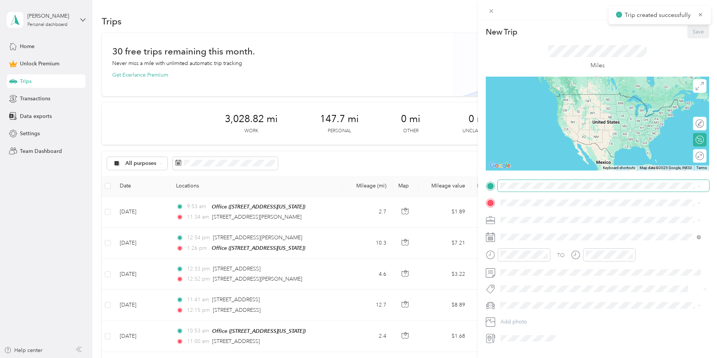
click at [355, 182] on span at bounding box center [603, 186] width 211 height 12
click at [355, 219] on div "Office [STREET_ADDRESS][US_STATE]" at bounding box center [552, 217] width 75 height 16
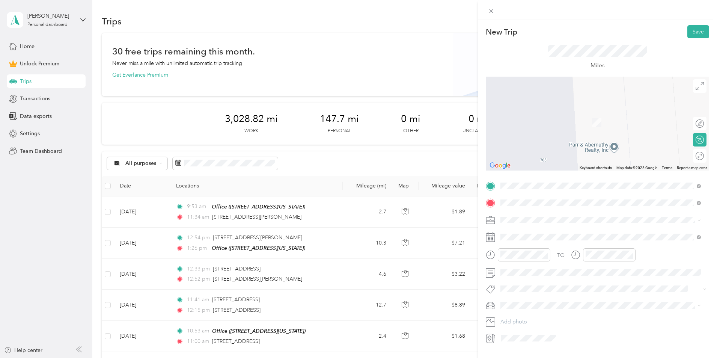
click at [355, 232] on span "[STREET_ADDRESS][US_STATE]" at bounding box center [552, 229] width 75 height 7
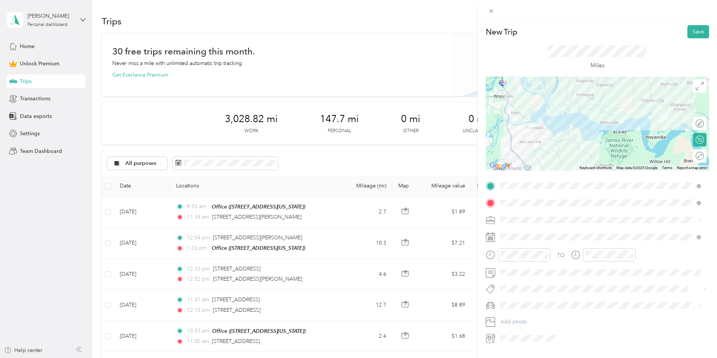
click at [355, 236] on ol "Work Personal Real Estate Other Charity Medical Moving Commute" at bounding box center [601, 275] width 206 height 105
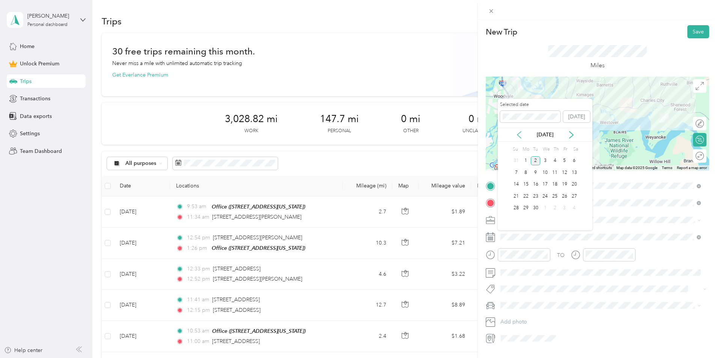
click at [355, 134] on icon at bounding box center [519, 135] width 8 height 8
click at [355, 199] on div "19" at bounding box center [536, 195] width 10 height 9
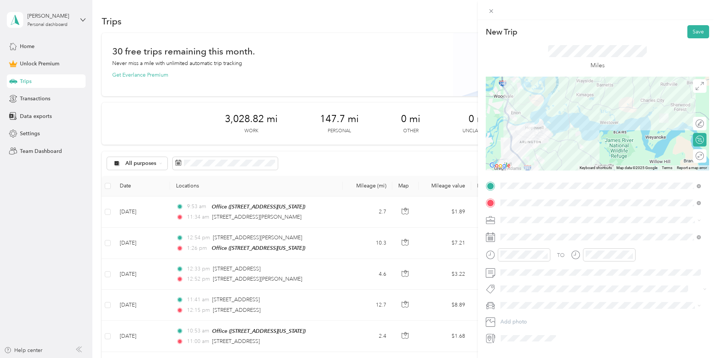
click at [355, 235] on li "Work" at bounding box center [601, 232] width 206 height 13
click at [355, 156] on div "Round trip" at bounding box center [700, 156] width 14 height 14
click at [355, 155] on div at bounding box center [692, 155] width 7 height 7
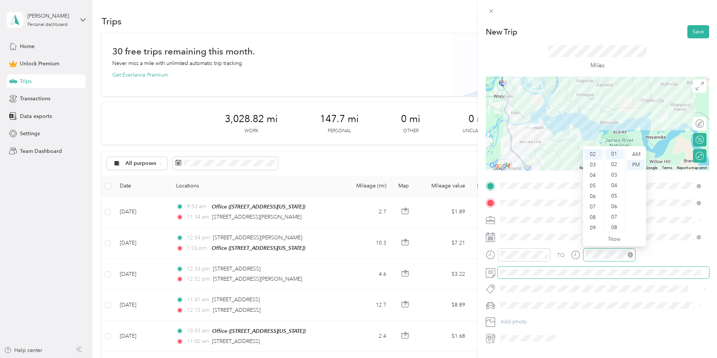
scroll to position [11, 0]
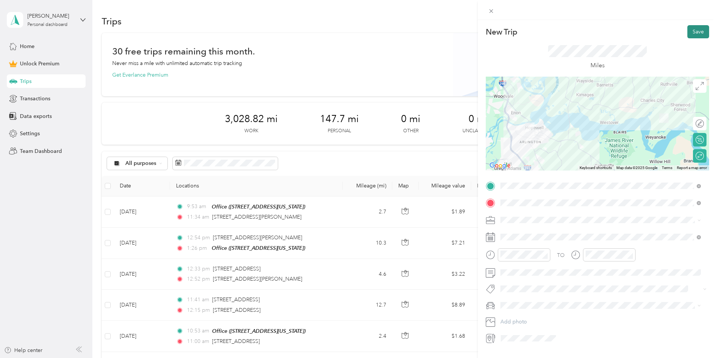
click at [355, 29] on button "Save" at bounding box center [698, 31] width 22 height 13
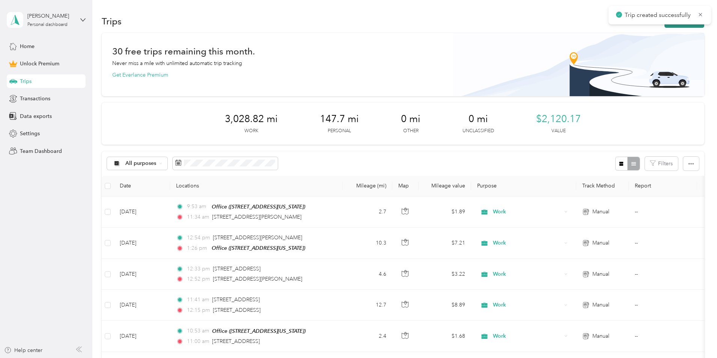
click at [355, 25] on button "New trip" at bounding box center [684, 21] width 40 height 13
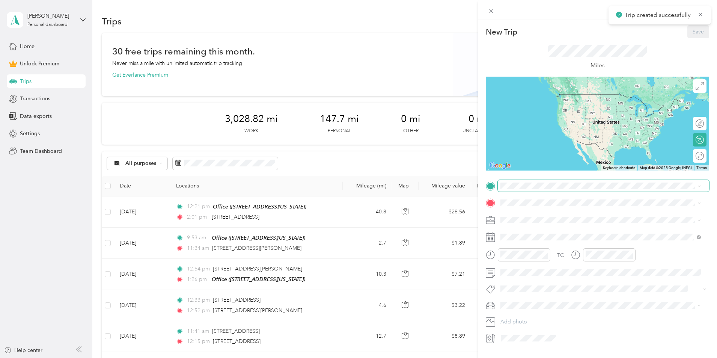
click at [355, 190] on span at bounding box center [603, 186] width 211 height 12
click at [355, 223] on div "Office [STREET_ADDRESS][US_STATE]" at bounding box center [552, 220] width 75 height 16
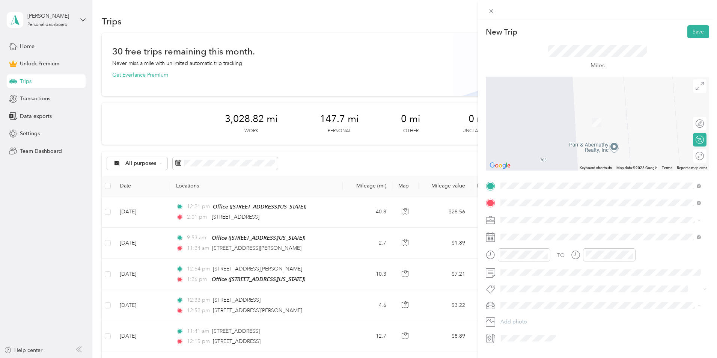
click at [355, 229] on span "[STREET_ADDRESS][PERSON_NAME][US_STATE]" at bounding box center [573, 229] width 117 height 7
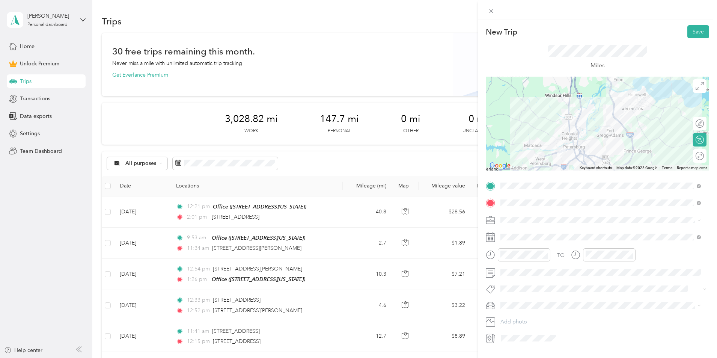
click at [355, 233] on li "Work" at bounding box center [601, 232] width 206 height 13
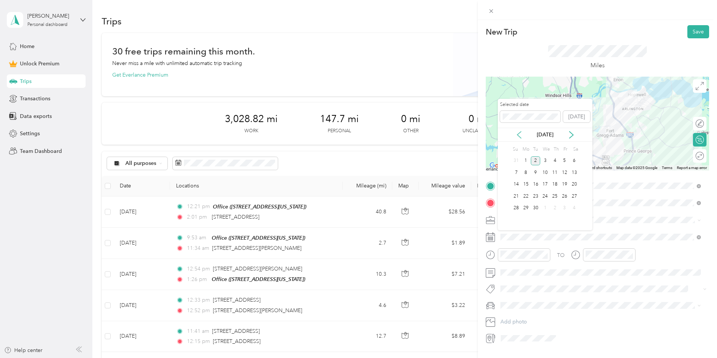
click at [355, 134] on icon at bounding box center [519, 135] width 8 height 8
click at [355, 195] on div "21" at bounding box center [555, 195] width 10 height 9
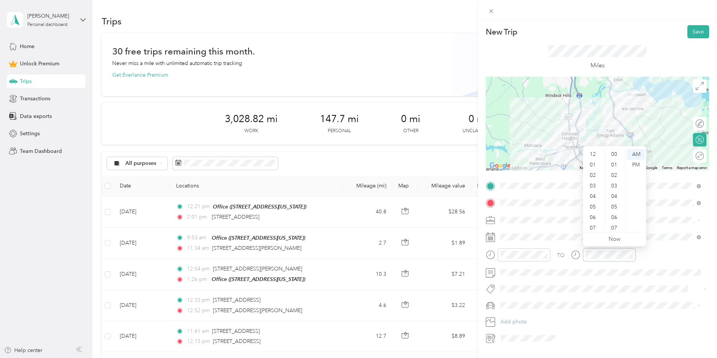
scroll to position [45, 0]
click at [355, 250] on div at bounding box center [603, 254] width 65 height 13
click at [355, 33] on button "Save" at bounding box center [698, 31] width 22 height 13
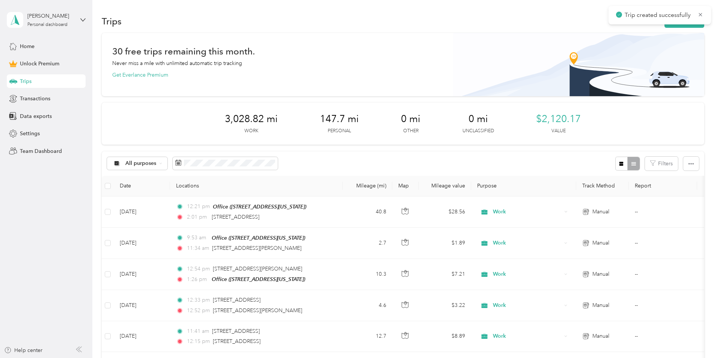
click at [355, 24] on main "Trip created successfully [PERSON_NAME] Personal dashboard Home Unlock Premium …" at bounding box center [356, 179] width 713 height 358
click at [355, 25] on button "New trip" at bounding box center [684, 21] width 40 height 13
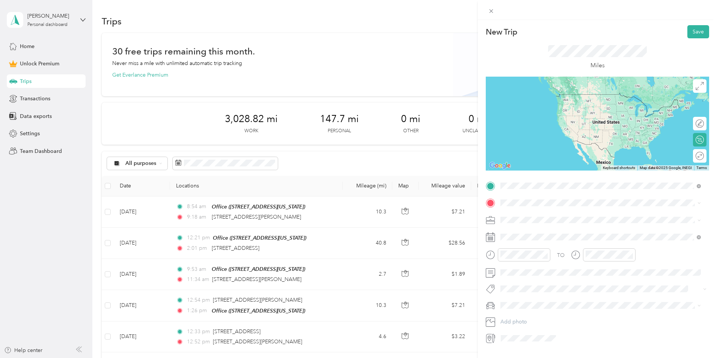
click at [355, 214] on span "[STREET_ADDRESS][PERSON_NAME][US_STATE]" at bounding box center [573, 212] width 117 height 7
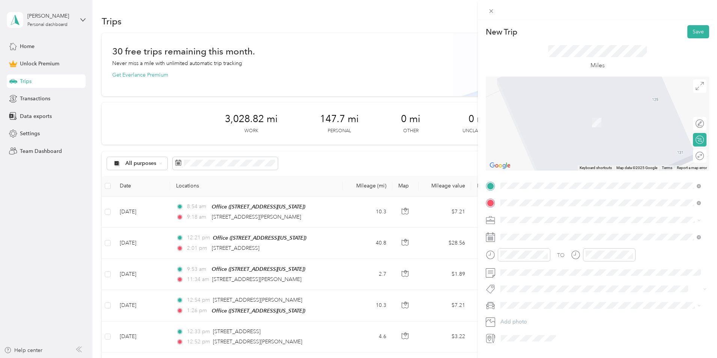
click at [355, 232] on span "[STREET_ADDRESS][PERSON_NAME][US_STATE]" at bounding box center [573, 229] width 117 height 7
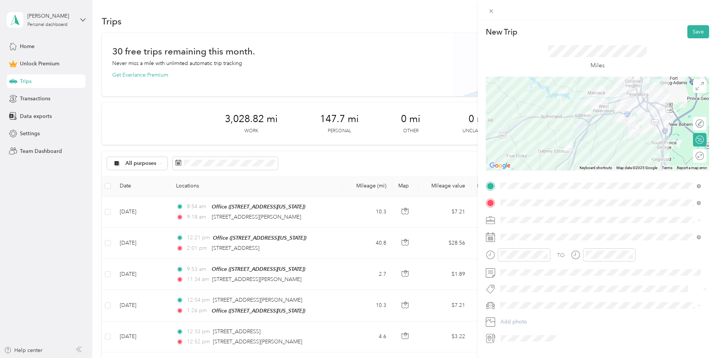
click at [355, 233] on div "Work" at bounding box center [600, 233] width 195 height 8
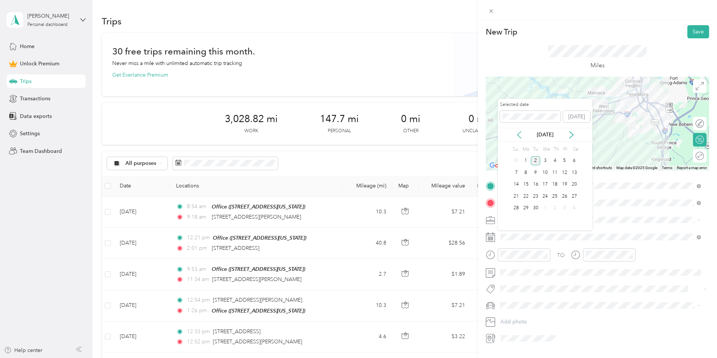
click at [355, 133] on icon at bounding box center [519, 135] width 8 height 8
click at [355, 195] on div "21" at bounding box center [555, 195] width 10 height 9
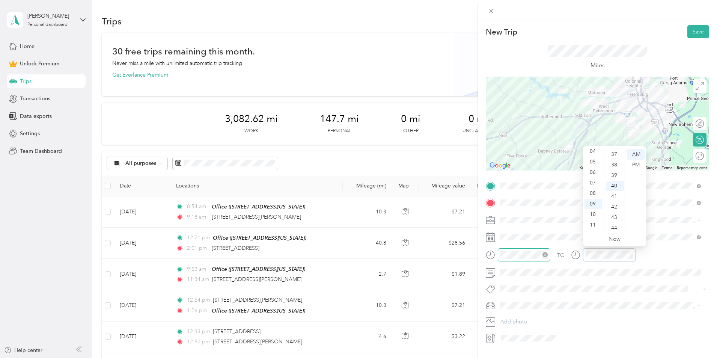
scroll to position [420, 0]
click at [355, 33] on button "Save" at bounding box center [698, 31] width 22 height 13
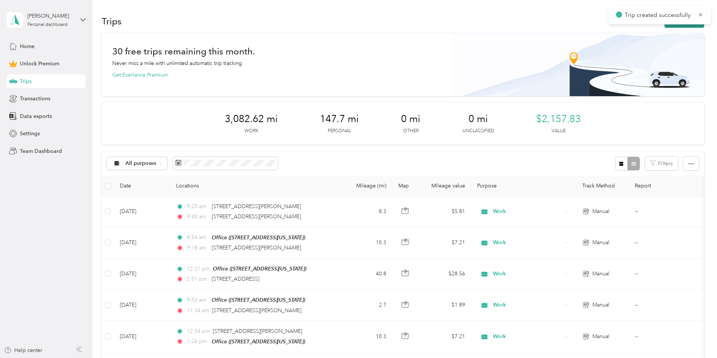
click at [355, 26] on button "New trip" at bounding box center [684, 21] width 40 height 13
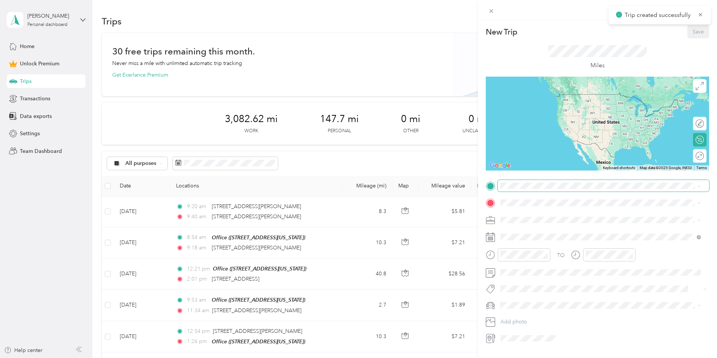
click at [355, 190] on span at bounding box center [603, 186] width 211 height 12
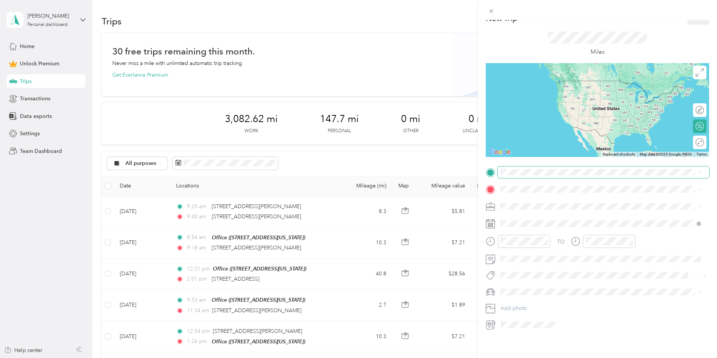
click at [355, 166] on span at bounding box center [603, 172] width 211 height 12
click at [355, 196] on span "[STREET_ADDRESS][PERSON_NAME][US_STATE]" at bounding box center [573, 193] width 117 height 7
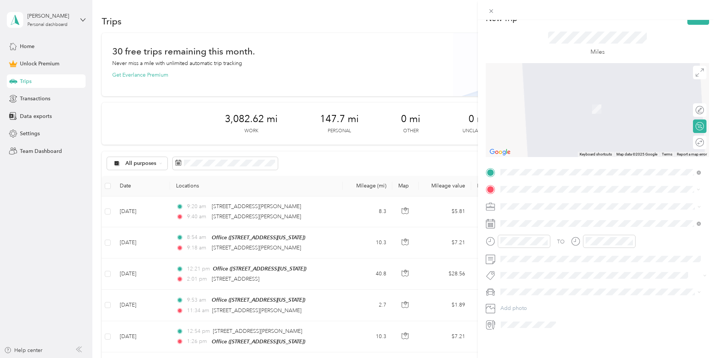
click at [355, 210] on span "[STREET_ADDRESS][US_STATE]" at bounding box center [552, 210] width 75 height 7
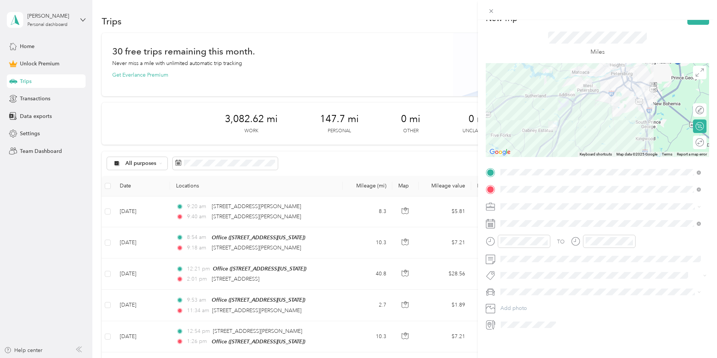
click at [355, 211] on div "Work" at bounding box center [600, 213] width 195 height 8
click at [355, 260] on icon at bounding box center [519, 260] width 8 height 8
click at [355, 321] on div "19" at bounding box center [536, 321] width 10 height 9
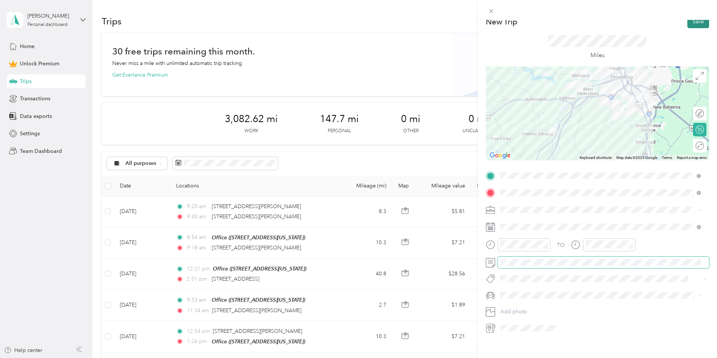
scroll to position [0, 0]
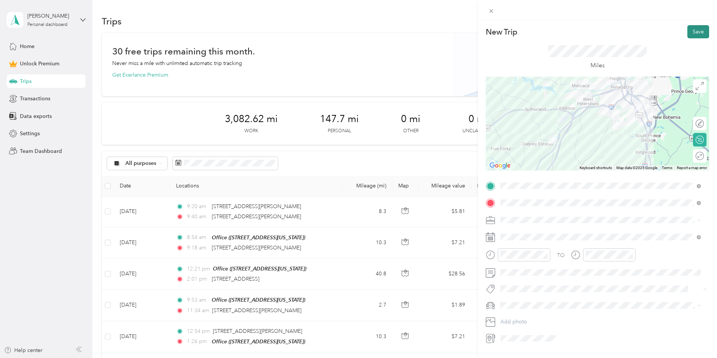
click at [355, 35] on button "Save" at bounding box center [698, 31] width 22 height 13
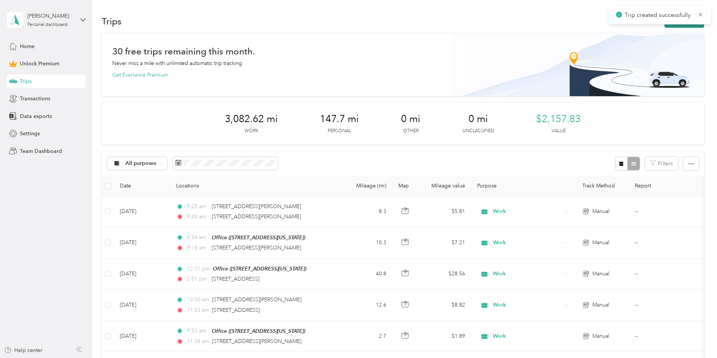
click at [355, 26] on button "New trip" at bounding box center [684, 21] width 40 height 13
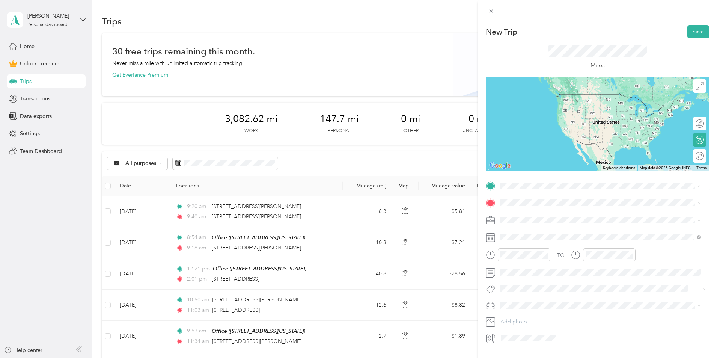
click at [355, 215] on span "[STREET_ADDRESS][US_STATE]" at bounding box center [552, 212] width 75 height 7
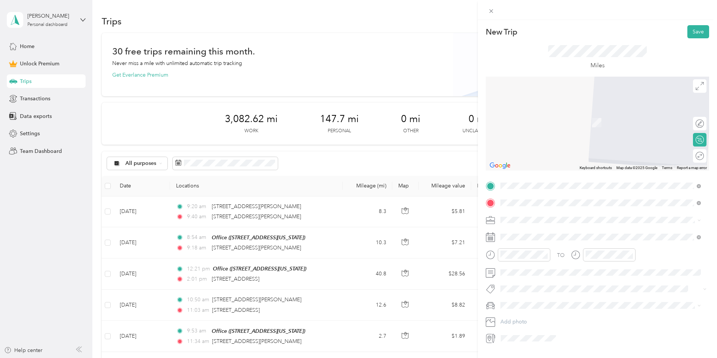
click at [355, 233] on span "[STREET_ADDRESS][PERSON_NAME][US_STATE]" at bounding box center [573, 229] width 117 height 7
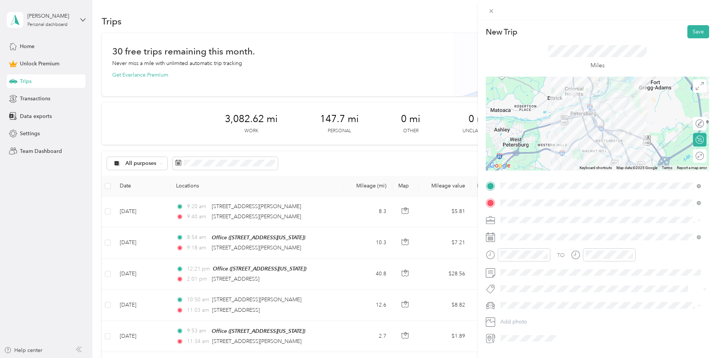
click at [355, 233] on div "Work" at bounding box center [600, 233] width 195 height 8
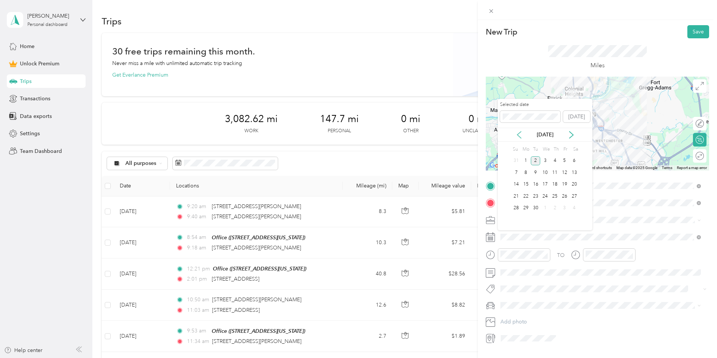
click at [355, 132] on icon at bounding box center [519, 135] width 8 height 8
click at [355, 196] on div "19" at bounding box center [536, 195] width 10 height 9
click at [355, 196] on div "21" at bounding box center [555, 195] width 10 height 9
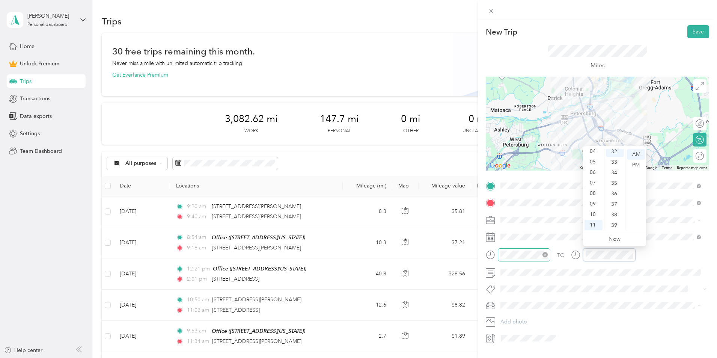
scroll to position [336, 0]
click at [355, 37] on button "Save" at bounding box center [698, 31] width 22 height 13
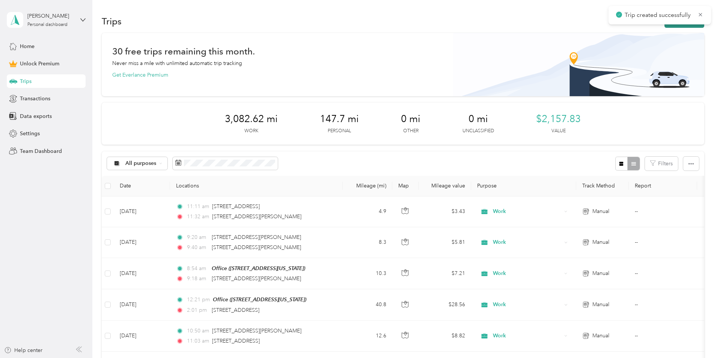
click at [355, 26] on button "New trip" at bounding box center [684, 21] width 40 height 13
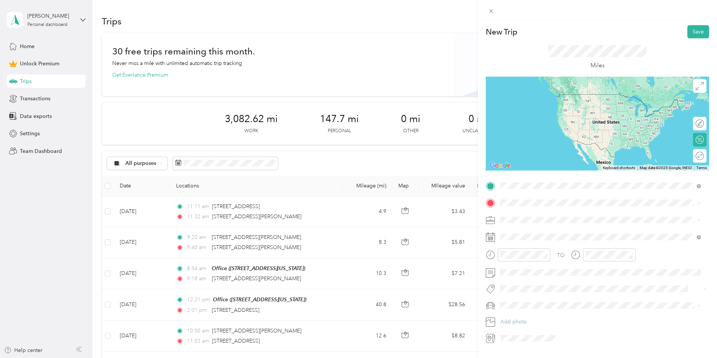
click at [355, 214] on span "[STREET_ADDRESS][PERSON_NAME][US_STATE]" at bounding box center [573, 212] width 117 height 7
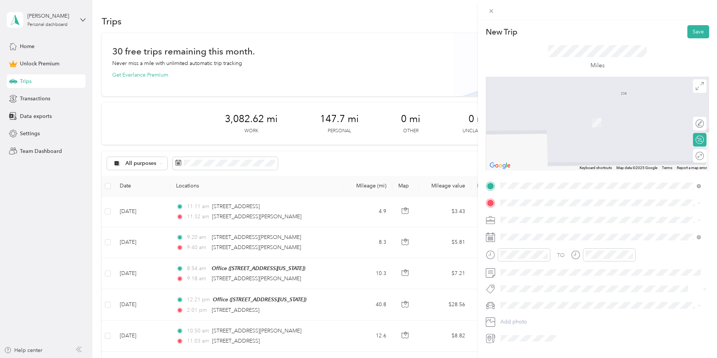
click at [355, 237] on div "Office [STREET_ADDRESS][US_STATE]" at bounding box center [552, 237] width 75 height 16
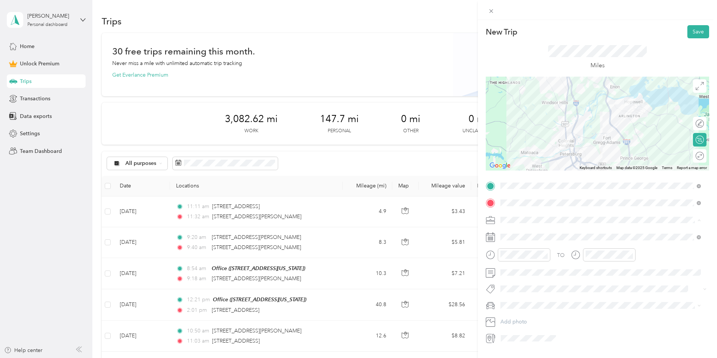
click at [355, 230] on span "Work" at bounding box center [509, 233] width 13 height 6
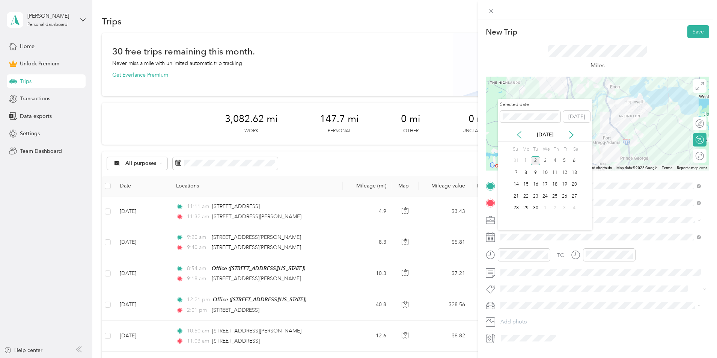
click at [355, 134] on icon at bounding box center [519, 135] width 8 height 8
click at [355, 199] on div "21" at bounding box center [555, 195] width 10 height 9
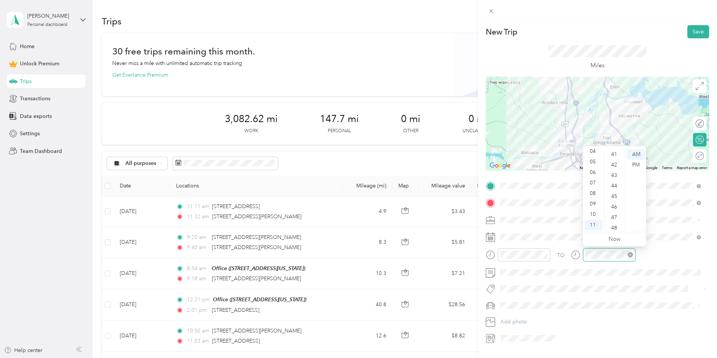
scroll to position [547, 0]
click at [355, 31] on button "Save" at bounding box center [698, 31] width 22 height 13
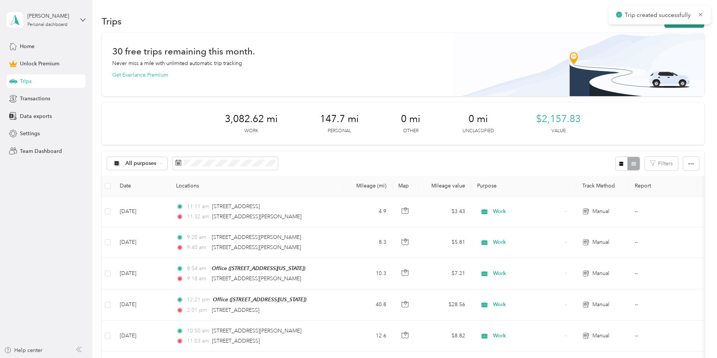
click at [355, 26] on button "New trip" at bounding box center [684, 21] width 40 height 13
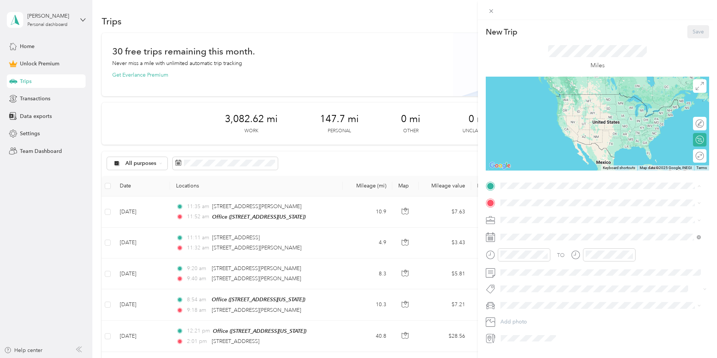
click at [355, 221] on span "[STREET_ADDRESS][US_STATE]" at bounding box center [552, 224] width 75 height 6
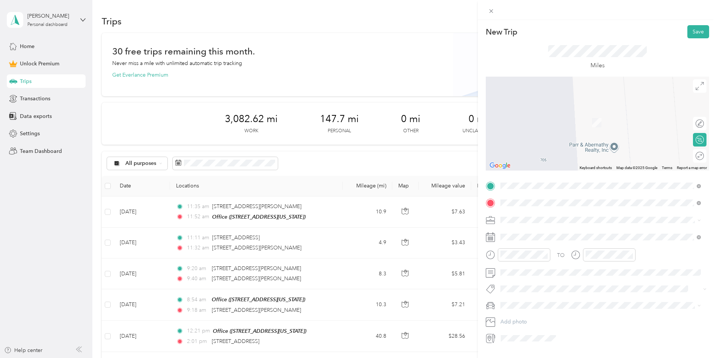
click at [355, 233] on span "[STREET_ADDRESS][PERSON_NAME][PERSON_NAME][US_STATE]" at bounding box center [594, 229] width 158 height 7
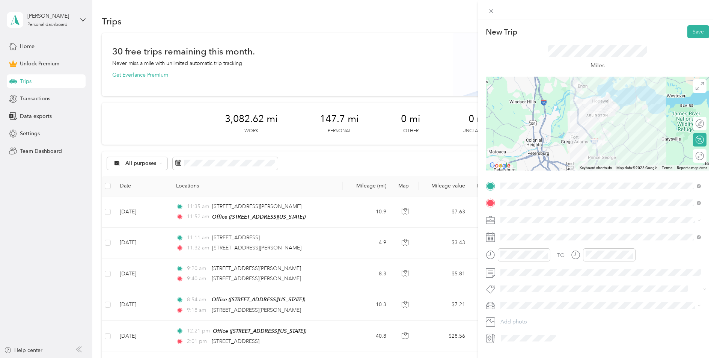
click at [355, 215] on span at bounding box center [603, 220] width 211 height 12
click at [355, 231] on span "Work" at bounding box center [509, 233] width 13 height 6
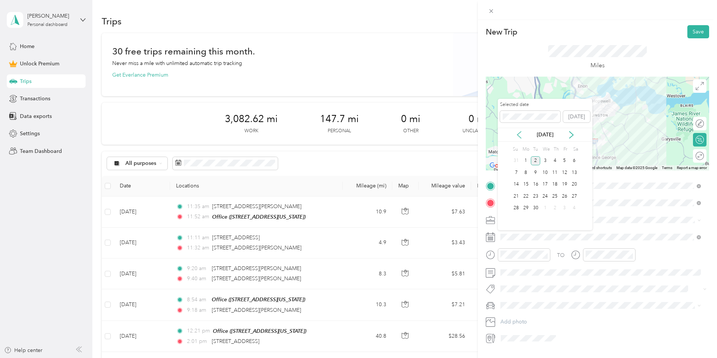
click at [355, 136] on icon at bounding box center [519, 134] width 4 height 7
click at [355, 196] on div "22" at bounding box center [565, 195] width 10 height 9
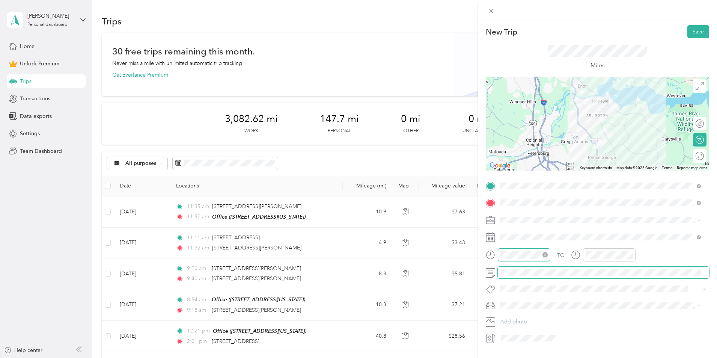
scroll to position [74, 0]
click at [355, 159] on div "Round trip" at bounding box center [683, 156] width 47 height 14
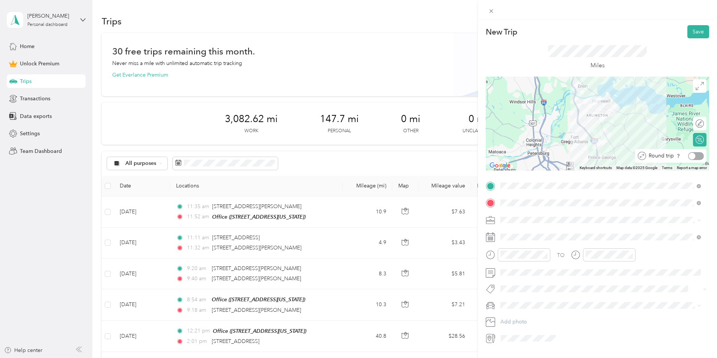
click at [355, 156] on div at bounding box center [692, 155] width 7 height 7
click at [355, 30] on button "Save" at bounding box center [698, 31] width 22 height 13
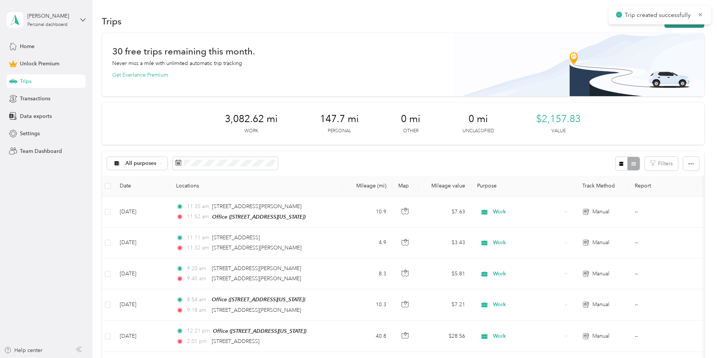
click at [355, 26] on button "New trip" at bounding box center [684, 21] width 40 height 13
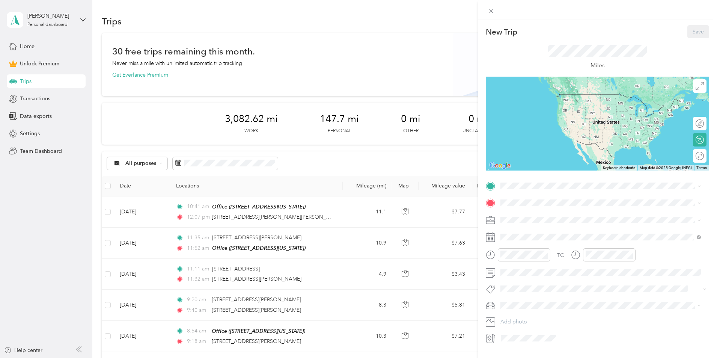
click at [355, 220] on div "Office [STREET_ADDRESS][US_STATE]" at bounding box center [552, 216] width 75 height 16
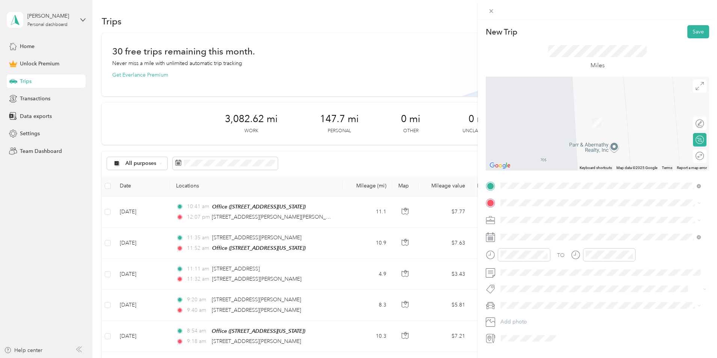
click at [355, 237] on li "[STREET_ADDRESS][PERSON_NAME][US_STATE]" at bounding box center [601, 228] width 206 height 15
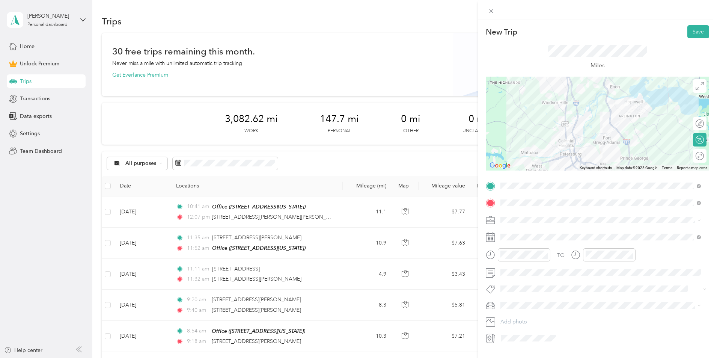
click at [355, 233] on div "Work" at bounding box center [600, 232] width 195 height 8
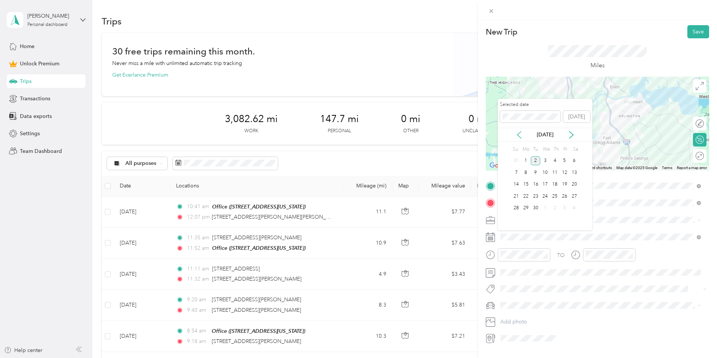
click at [355, 137] on icon at bounding box center [519, 135] width 8 height 8
click at [355, 209] on div "25" at bounding box center [526, 207] width 10 height 9
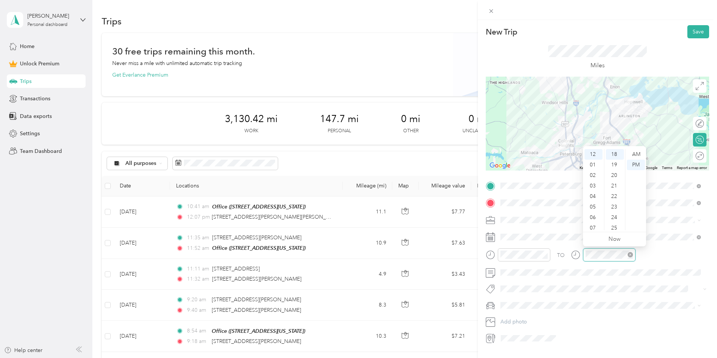
scroll to position [189, 0]
click at [355, 30] on button "Save" at bounding box center [698, 31] width 22 height 13
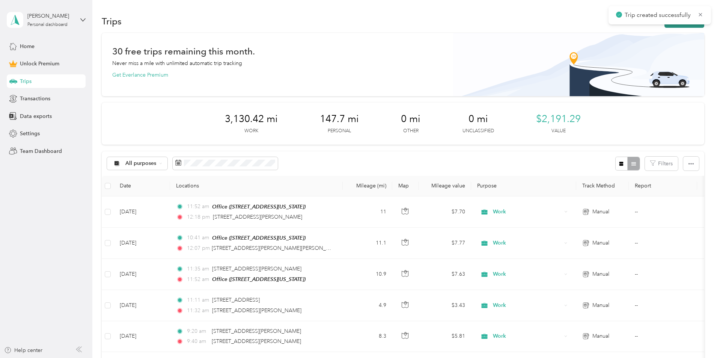
click at [355, 26] on button "New trip" at bounding box center [684, 21] width 40 height 13
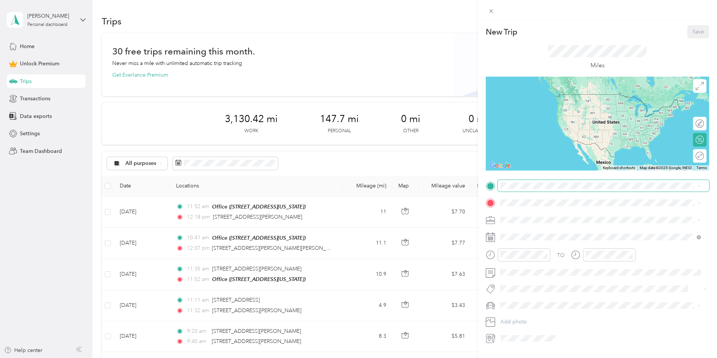
click at [355, 190] on span at bounding box center [603, 186] width 211 height 12
click at [355, 220] on li "[STREET_ADDRESS][PERSON_NAME][US_STATE]" at bounding box center [601, 212] width 206 height 15
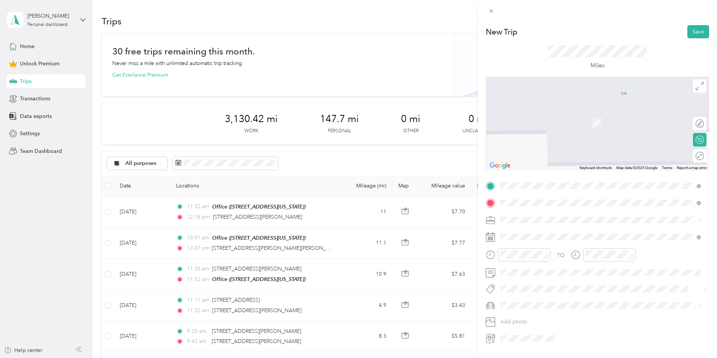
click at [355, 229] on span "[STREET_ADDRESS][PERSON_NAME][US_STATE]" at bounding box center [573, 229] width 117 height 7
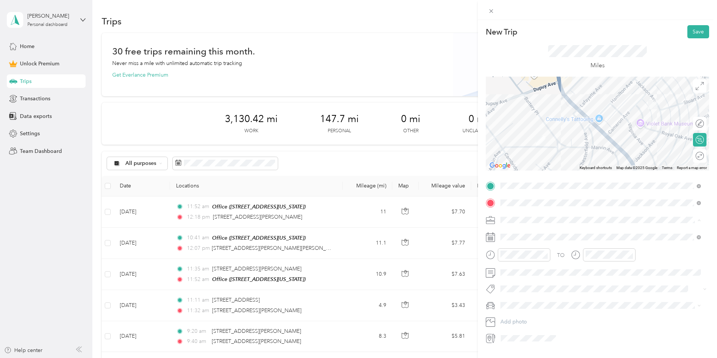
click at [355, 234] on div "Work" at bounding box center [600, 233] width 195 height 8
drag, startPoint x: 519, startPoint y: 136, endPoint x: 517, endPoint y: 152, distance: 15.8
click at [355, 136] on icon at bounding box center [519, 135] width 8 height 8
click at [355, 206] on div "25" at bounding box center [526, 207] width 10 height 9
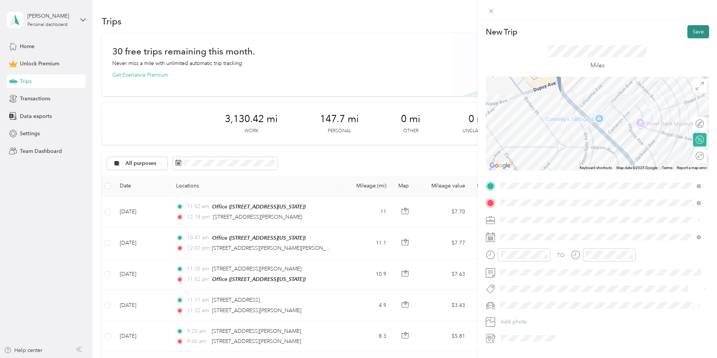
click at [355, 30] on button "Save" at bounding box center [698, 31] width 22 height 13
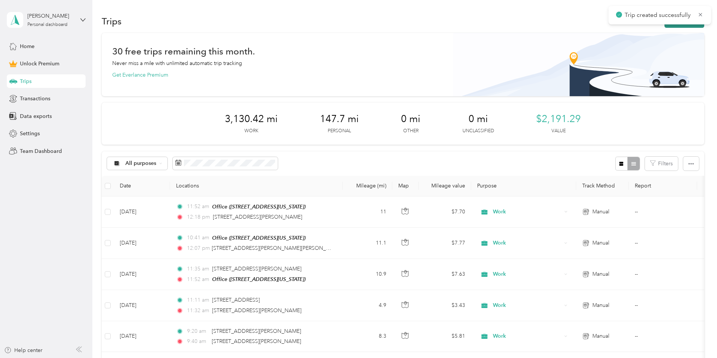
click at [355, 26] on button "New trip" at bounding box center [684, 21] width 40 height 13
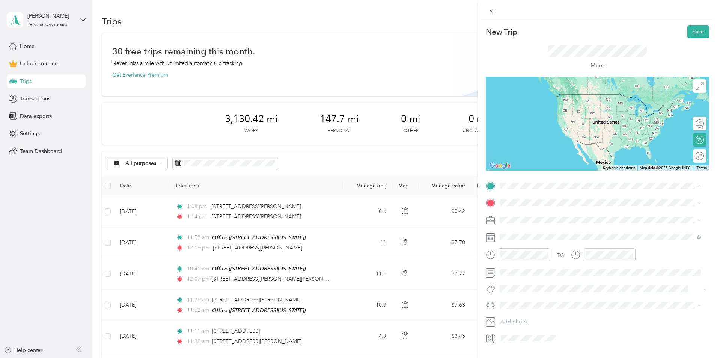
click at [355, 218] on div "[STREET_ADDRESS][PERSON_NAME][US_STATE]" at bounding box center [600, 213] width 195 height 10
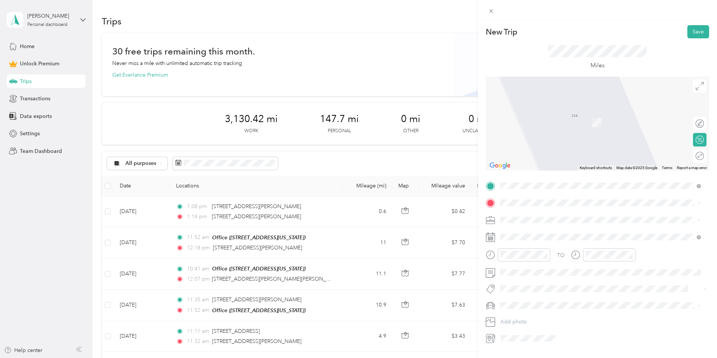
click at [355, 232] on strong "Office" at bounding box center [522, 232] width 15 height 7
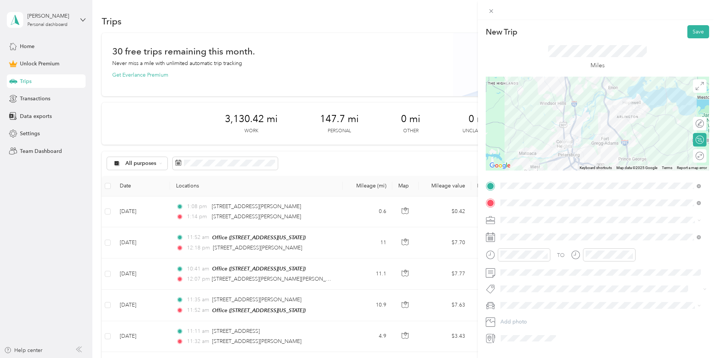
click at [355, 234] on li "Work" at bounding box center [601, 230] width 206 height 13
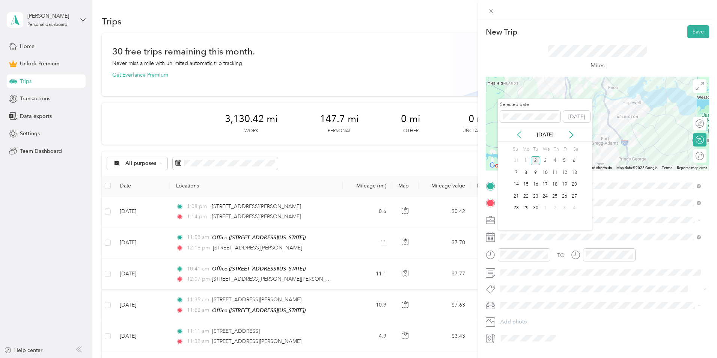
click at [355, 136] on icon at bounding box center [519, 135] width 8 height 8
click at [355, 206] on div "25" at bounding box center [526, 207] width 10 height 9
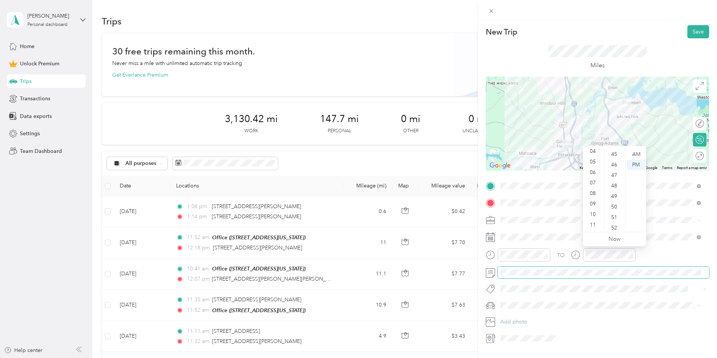
scroll to position [441, 0]
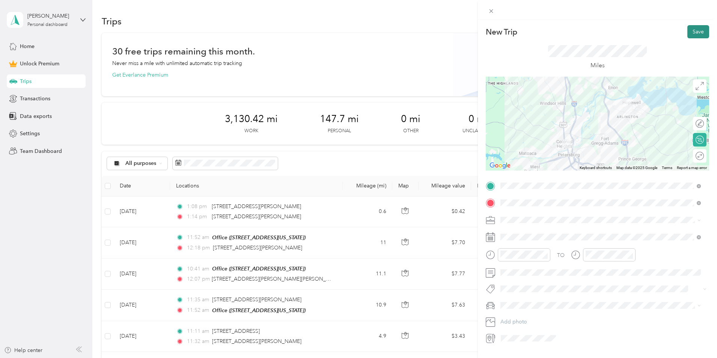
click at [355, 31] on button "Save" at bounding box center [698, 31] width 22 height 13
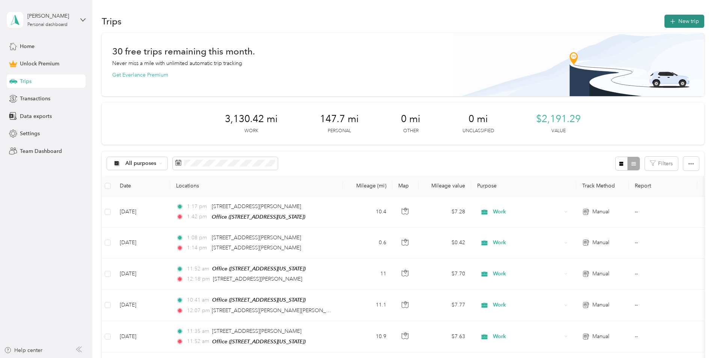
click at [355, 19] on button "New trip" at bounding box center [684, 21] width 40 height 13
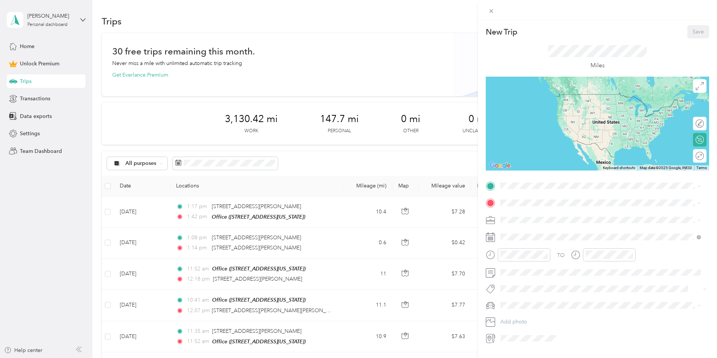
click at [355, 214] on strong "Office" at bounding box center [522, 215] width 15 height 7
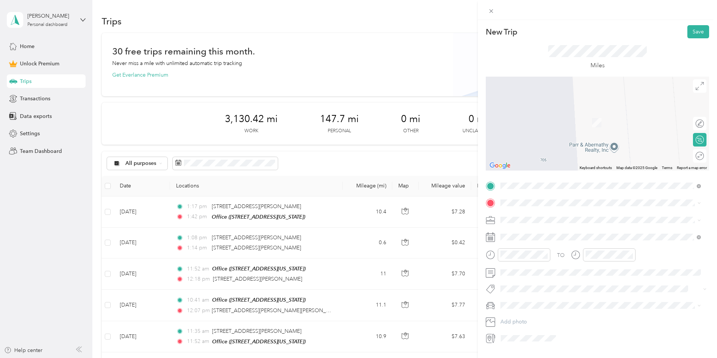
click at [355, 229] on span "[STREET_ADDRESS][PERSON_NAME][US_STATE]" at bounding box center [573, 226] width 117 height 7
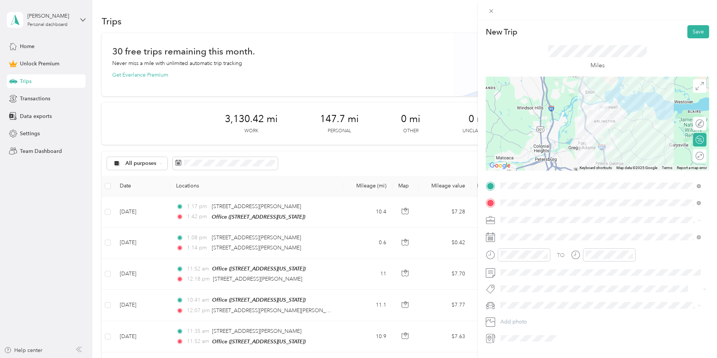
click at [355, 232] on div "Work" at bounding box center [600, 233] width 195 height 8
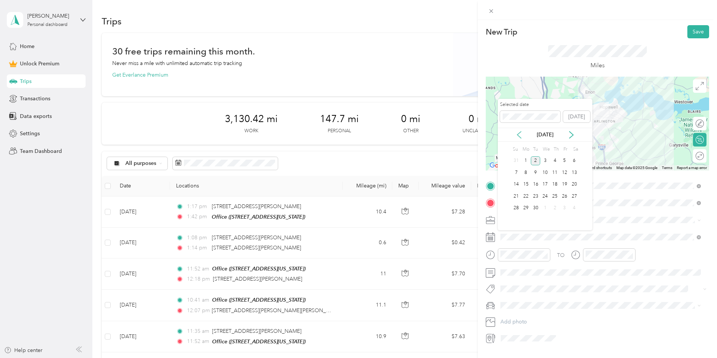
click at [355, 133] on icon at bounding box center [519, 135] width 8 height 8
click at [355, 206] on div "25" at bounding box center [526, 207] width 10 height 9
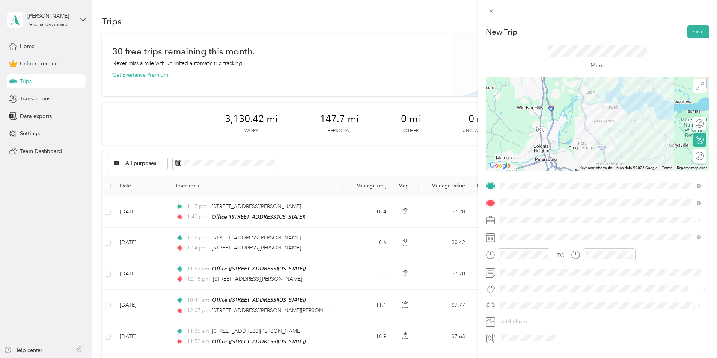
click at [355, 156] on div "Round trip" at bounding box center [700, 156] width 14 height 14
click at [355, 157] on div at bounding box center [696, 156] width 16 height 8
click at [355, 34] on button "Save" at bounding box center [698, 31] width 22 height 13
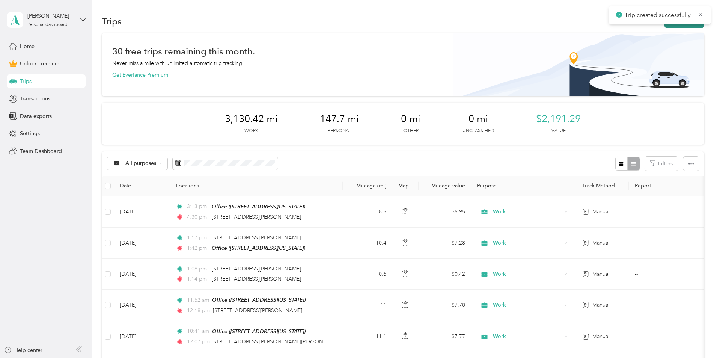
click at [355, 25] on button "New trip" at bounding box center [684, 21] width 40 height 13
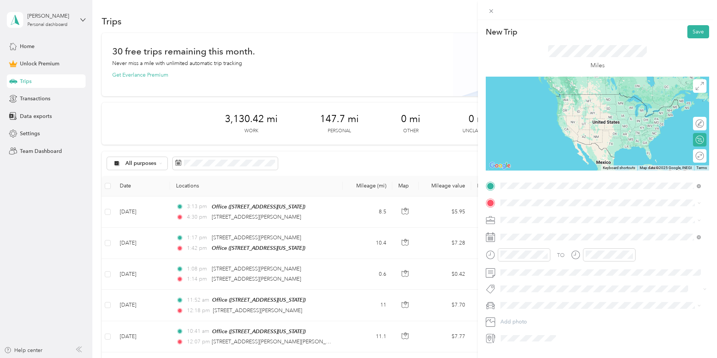
click at [355, 218] on div "Office [STREET_ADDRESS][US_STATE]" at bounding box center [552, 220] width 75 height 16
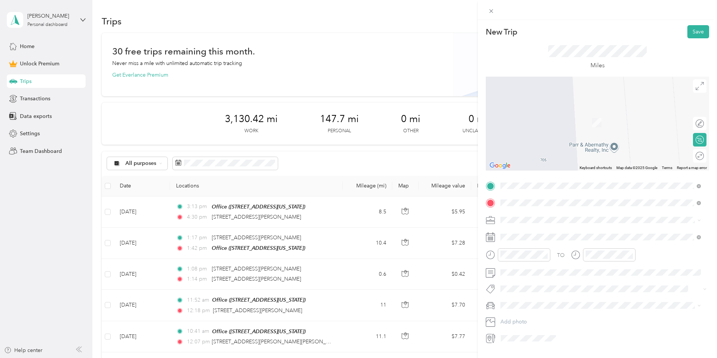
click at [355, 228] on span "[STREET_ADDRESS][US_STATE]" at bounding box center [552, 229] width 75 height 7
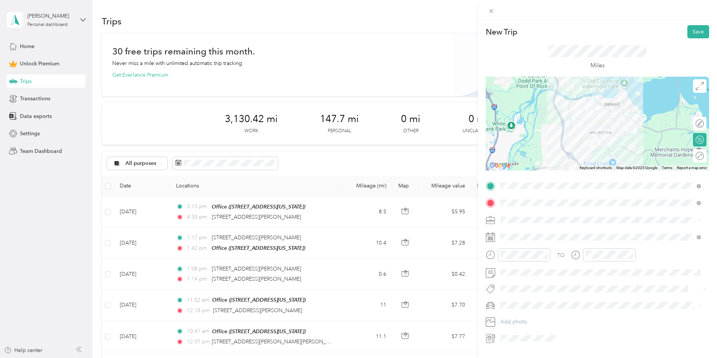
click at [355, 232] on div "Work" at bounding box center [600, 233] width 195 height 8
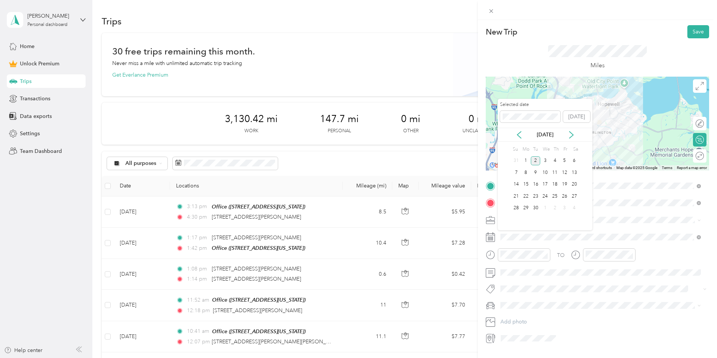
click at [355, 133] on div "[DATE]" at bounding box center [545, 135] width 95 height 8
click at [355, 134] on icon at bounding box center [519, 135] width 8 height 8
click at [355, 207] on div "26" at bounding box center [536, 207] width 10 height 9
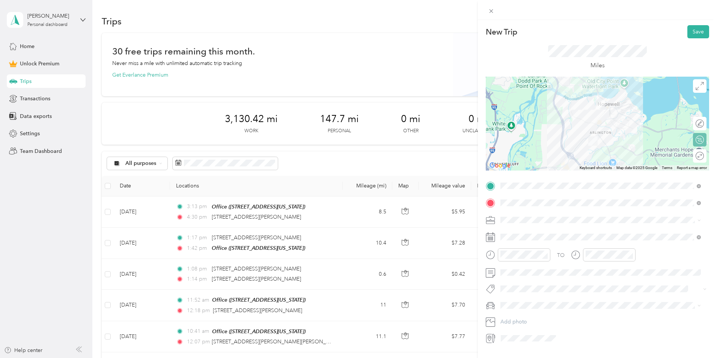
click at [355, 158] on div "Round trip" at bounding box center [700, 156] width 14 height 14
click at [355, 154] on div at bounding box center [696, 156] width 16 height 8
click at [355, 32] on button "Save" at bounding box center [698, 31] width 22 height 13
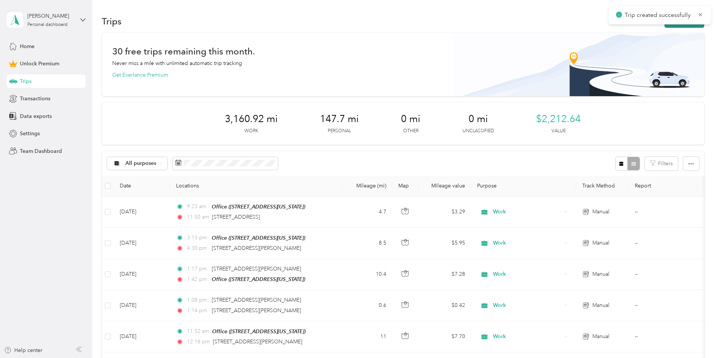
click at [355, 25] on button "New trip" at bounding box center [684, 21] width 40 height 13
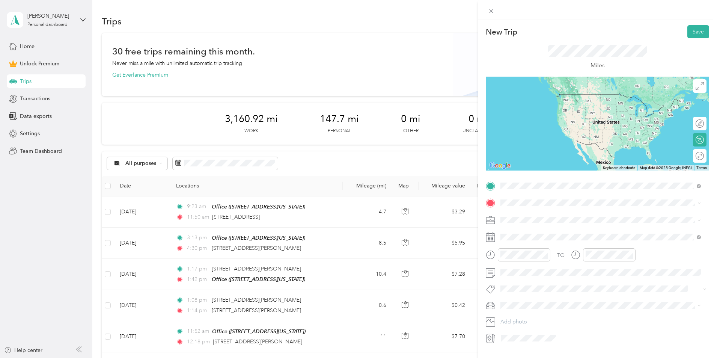
click at [355, 219] on div "Office [STREET_ADDRESS][US_STATE]" at bounding box center [552, 220] width 75 height 16
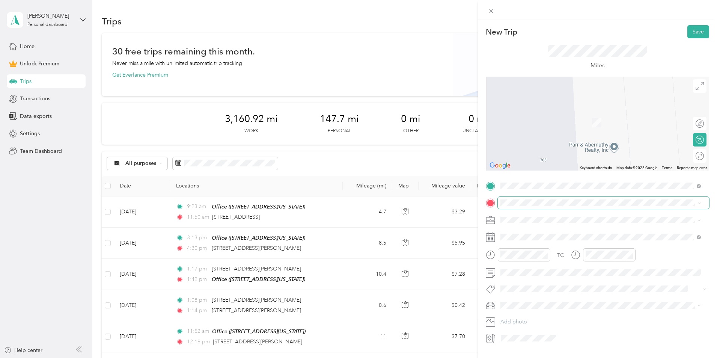
click at [355, 206] on span at bounding box center [603, 203] width 211 height 12
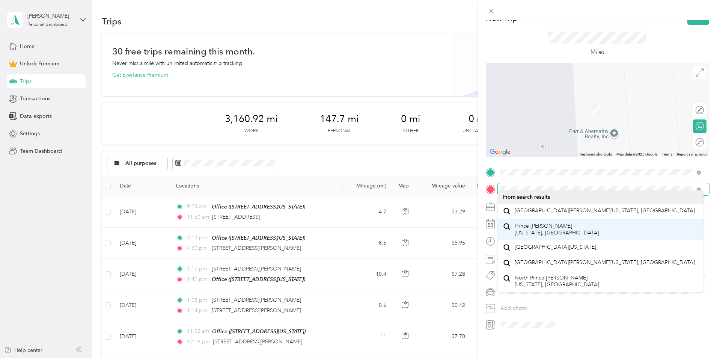
scroll to position [12, 0]
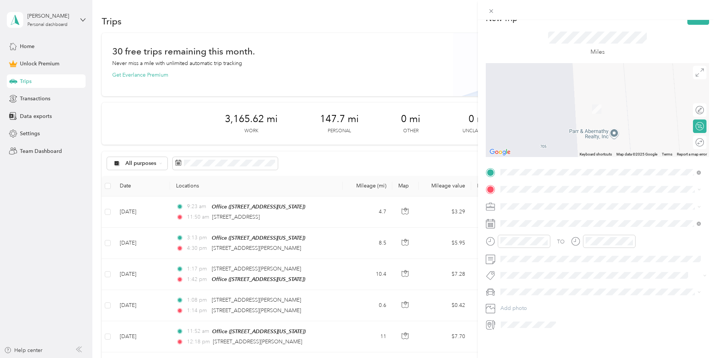
click at [355, 213] on span "[STREET_ADDRESS][PERSON_NAME][US_STATE]" at bounding box center [573, 210] width 117 height 7
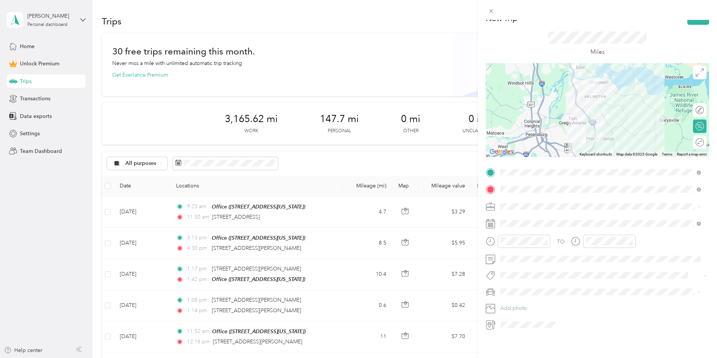
click at [355, 200] on span at bounding box center [603, 206] width 211 height 12
click at [355, 217] on ol "Work Personal Real Estate Other Charity Medical Moving Commute" at bounding box center [601, 259] width 206 height 105
click at [355, 261] on icon at bounding box center [519, 260] width 8 height 8
click at [355, 333] on div "29" at bounding box center [565, 333] width 10 height 9
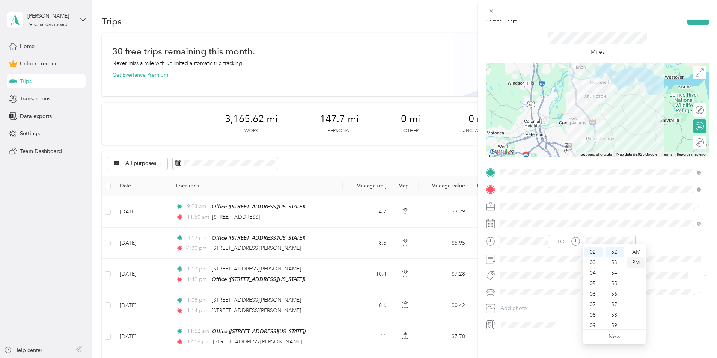
click at [355, 261] on div "PM" at bounding box center [636, 262] width 18 height 11
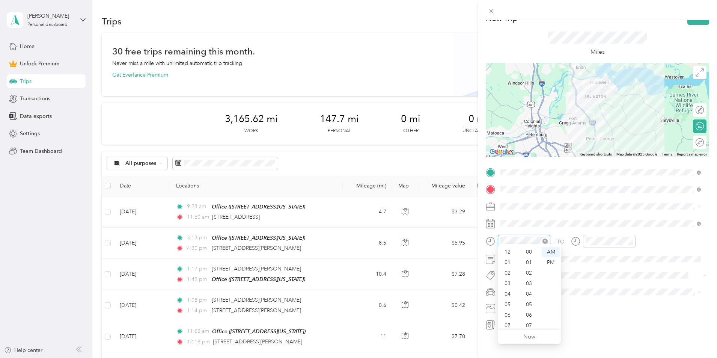
scroll to position [45, 0]
click at [355, 235] on div at bounding box center [518, 241] width 65 height 13
click at [355, 236] on icon at bounding box center [490, 240] width 9 height 9
click at [355, 286] on span at bounding box center [603, 292] width 211 height 12
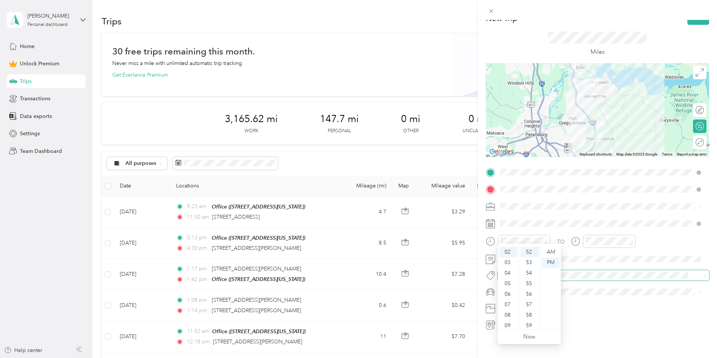
click at [355, 357] on div "New Trip Save This trip cannot be edited because it is either under review, app…" at bounding box center [356, 358] width 713 height 0
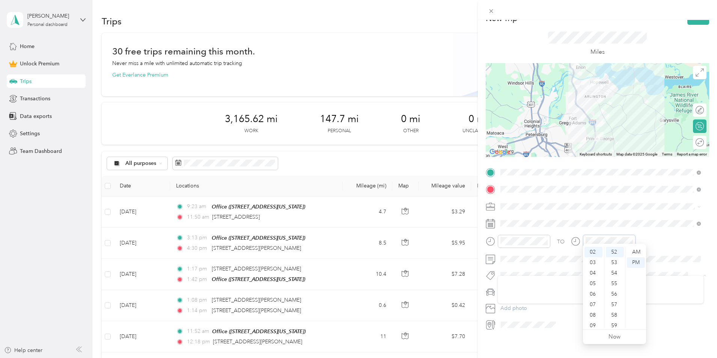
drag, startPoint x: 605, startPoint y: 274, endPoint x: 572, endPoint y: 234, distance: 51.4
click at [355, 235] on div at bounding box center [603, 241] width 65 height 13
click at [355, 276] on div "No tags found" at bounding box center [601, 290] width 206 height 28
click at [355, 16] on div at bounding box center [597, 10] width 239 height 20
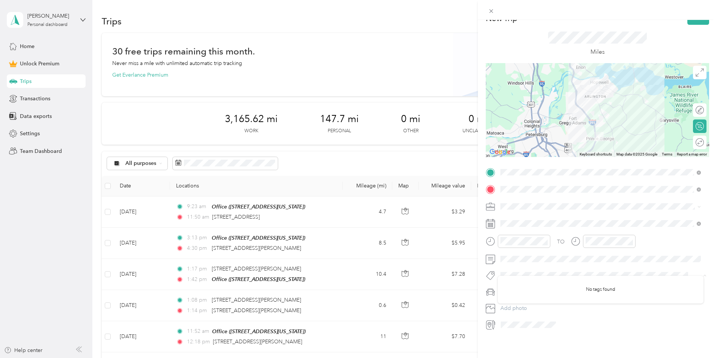
click at [355, 138] on div "Round trip" at bounding box center [700, 143] width 14 height 14
click at [355, 139] on div at bounding box center [696, 143] width 16 height 8
click at [355, 44] on div "Miles" at bounding box center [597, 44] width 223 height 38
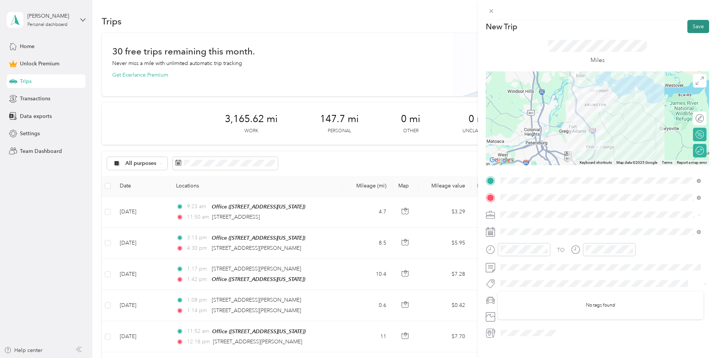
scroll to position [0, 0]
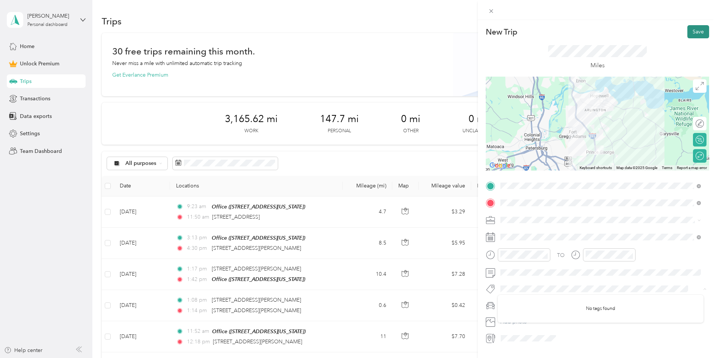
click at [355, 30] on button "Save" at bounding box center [698, 31] width 22 height 13
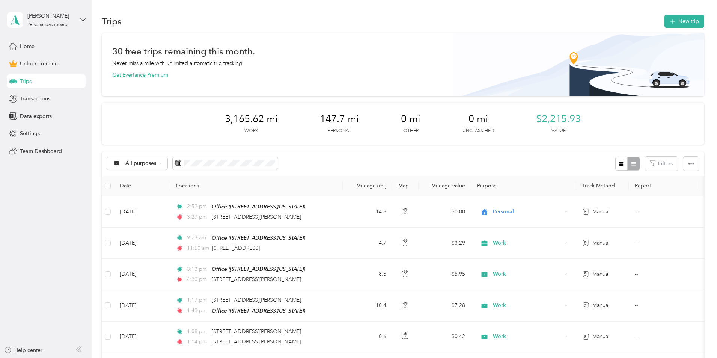
click at [23, 85] on span "Trips" at bounding box center [26, 81] width 12 height 8
click at [21, 116] on span "Data exports" at bounding box center [36, 116] width 32 height 8
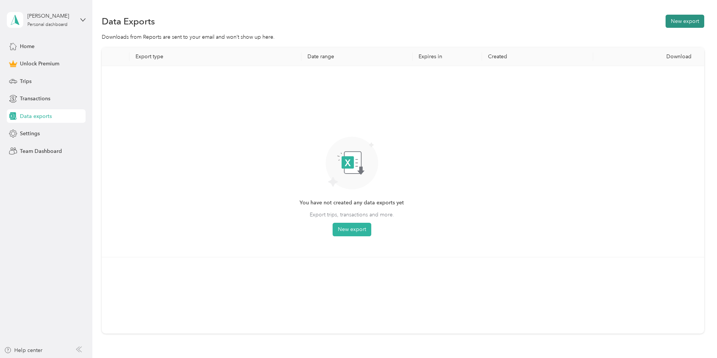
click at [355, 25] on button "New export" at bounding box center [685, 21] width 39 height 13
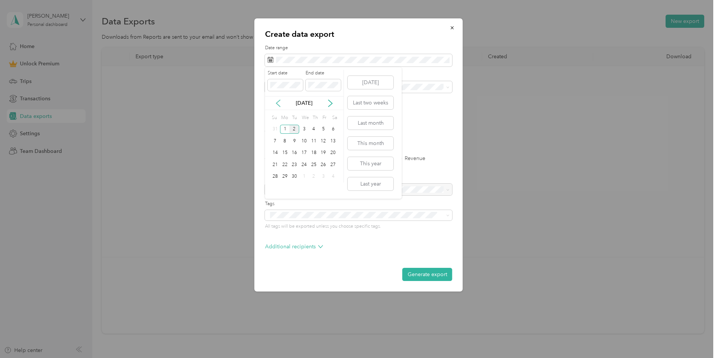
click at [280, 100] on icon at bounding box center [278, 103] width 8 height 8
click at [322, 130] on div "1" at bounding box center [324, 129] width 10 height 9
click at [277, 187] on div "31" at bounding box center [275, 188] width 10 height 9
click at [291, 159] on div "All Trips Transactions Expenses Revenue" at bounding box center [358, 158] width 187 height 5
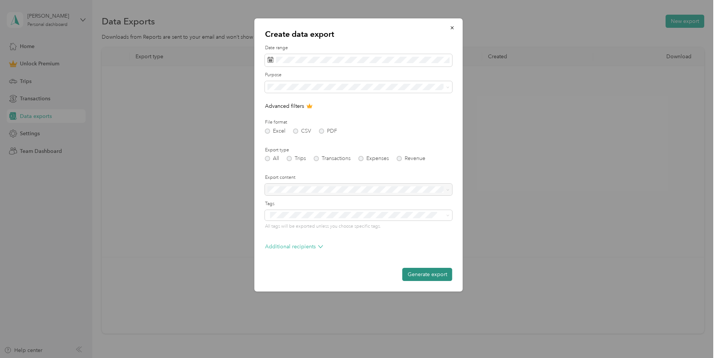
click at [355, 273] on button "Generate export" at bounding box center [427, 274] width 50 height 13
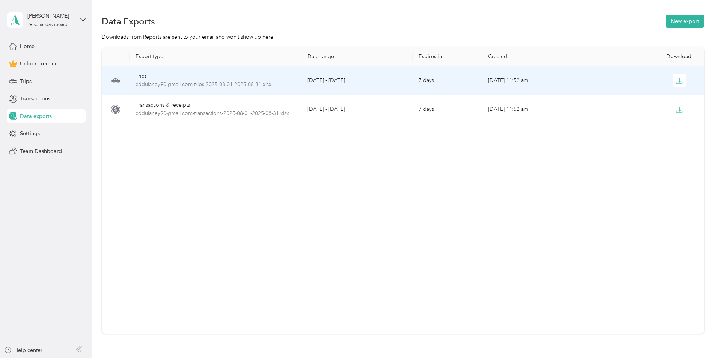
click at [355, 80] on td "[DATE] - [DATE]" at bounding box center [356, 80] width 111 height 29
click at [355, 80] on icon "button" at bounding box center [679, 80] width 7 height 7
